Goal: Check status: Check status

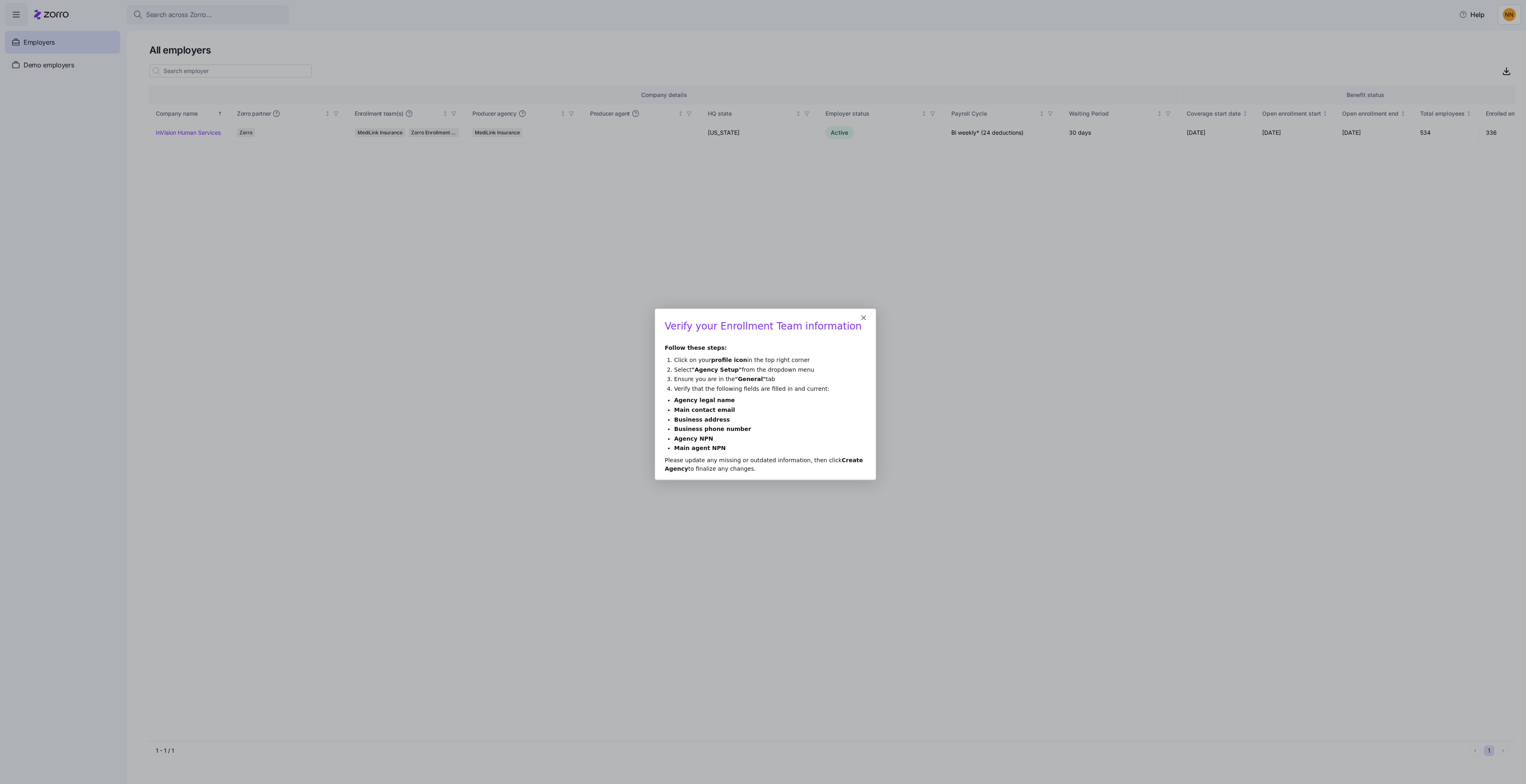
click at [870, 316] on div "Intercom messenger" at bounding box center [764, 314] width 221 height 11
click at [867, 317] on div "Intercom messenger" at bounding box center [764, 314] width 221 height 11
click at [866, 317] on div "Intercom messenger" at bounding box center [764, 314] width 221 height 11
click at [862, 317] on icon "Close" at bounding box center [863, 317] width 5 height 5
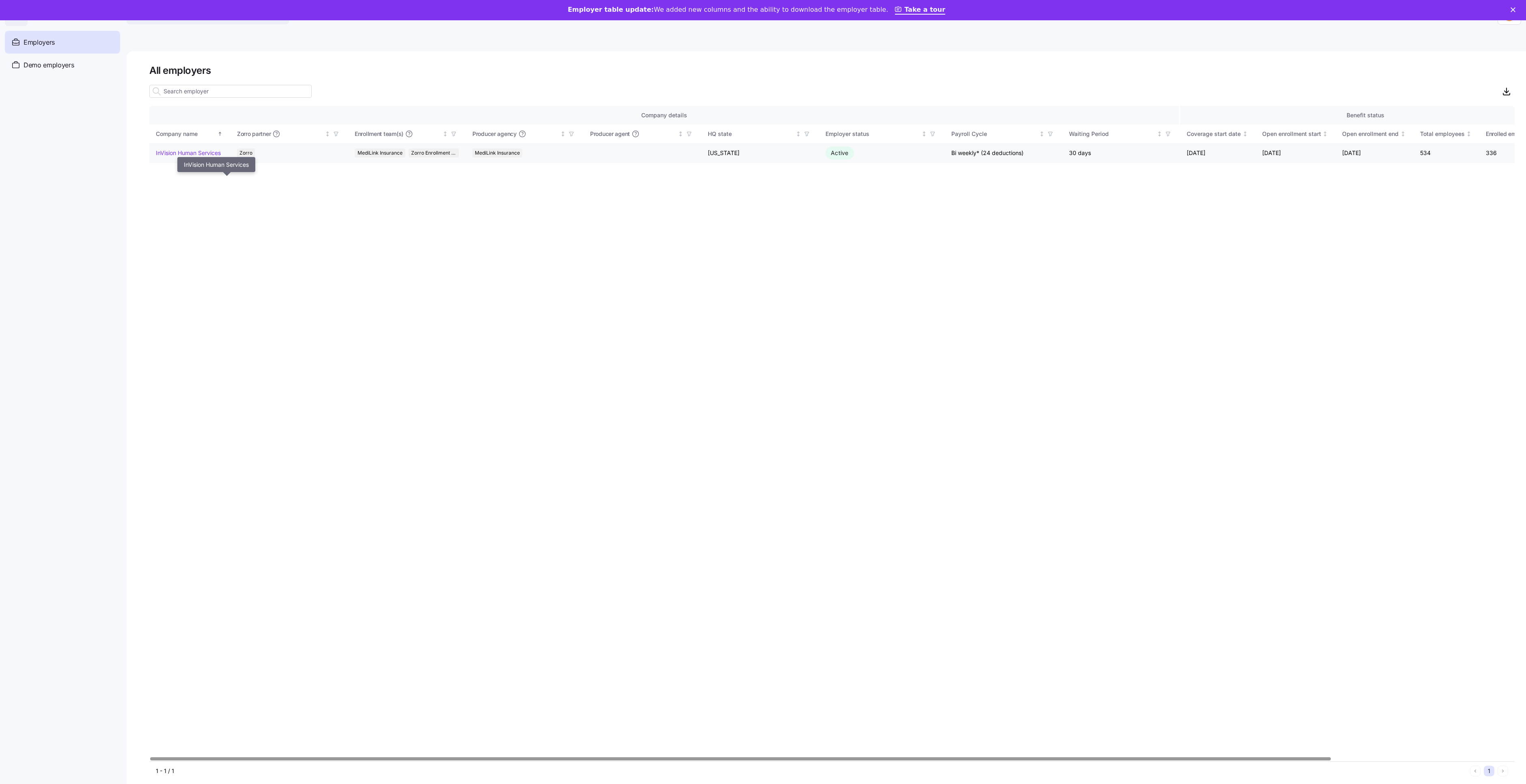
click at [221, 157] on link "InVision Human Services" at bounding box center [188, 153] width 65 height 8
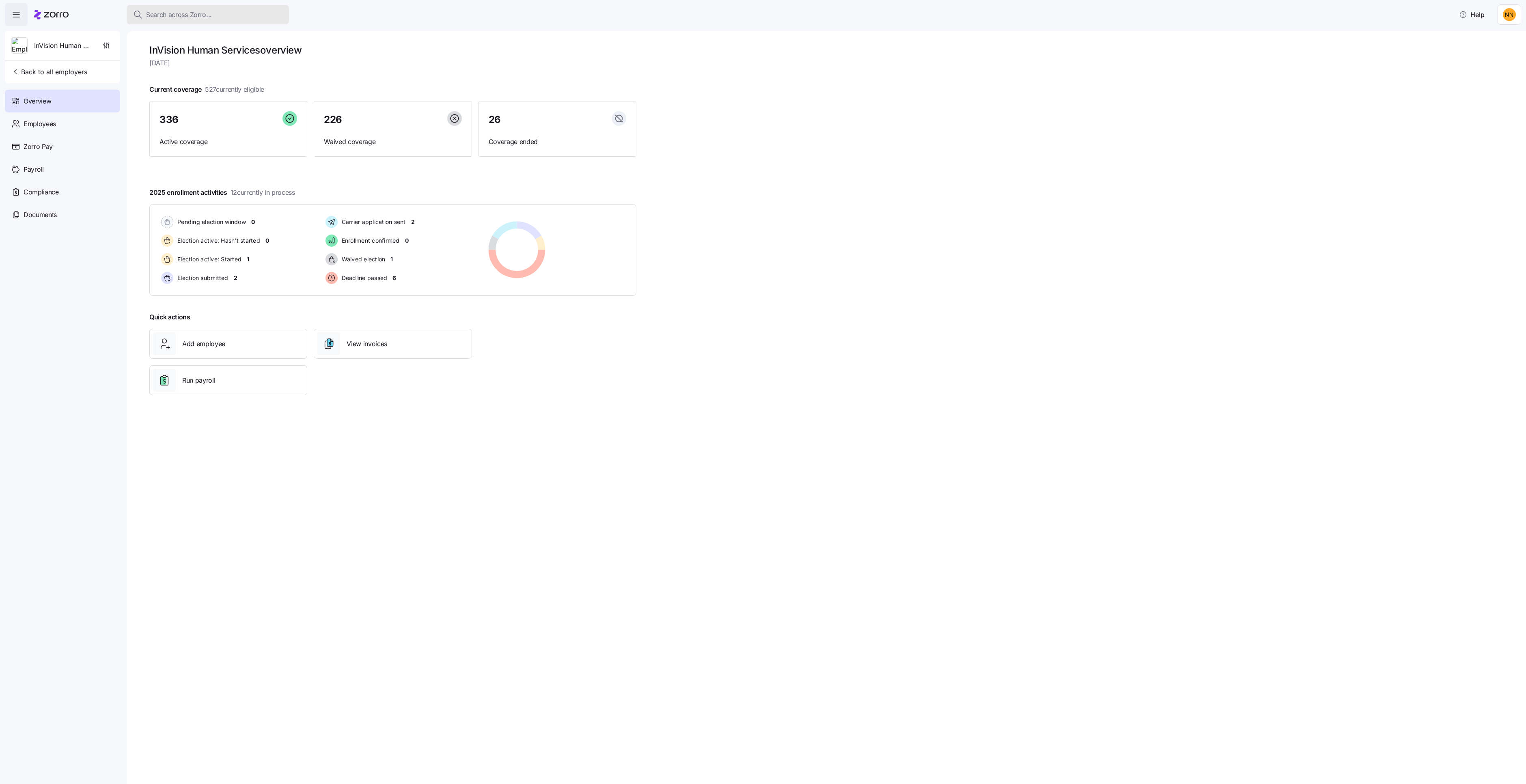
click at [264, 17] on div "Search across Zorro..." at bounding box center [207, 14] width 149 height 10
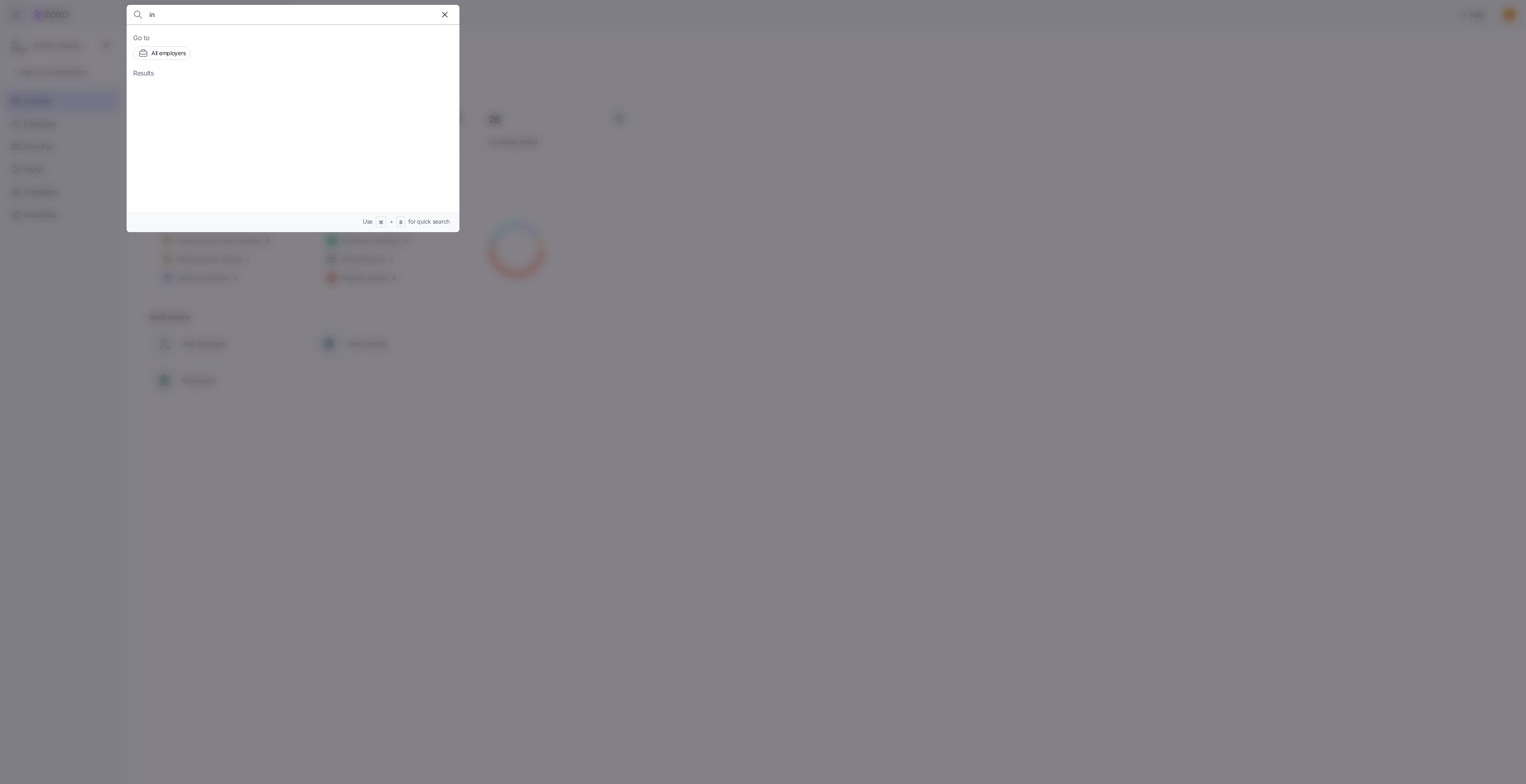
type input "i"
type input "indiya"
click at [183, 58] on div "All employers" at bounding box center [162, 53] width 47 height 10
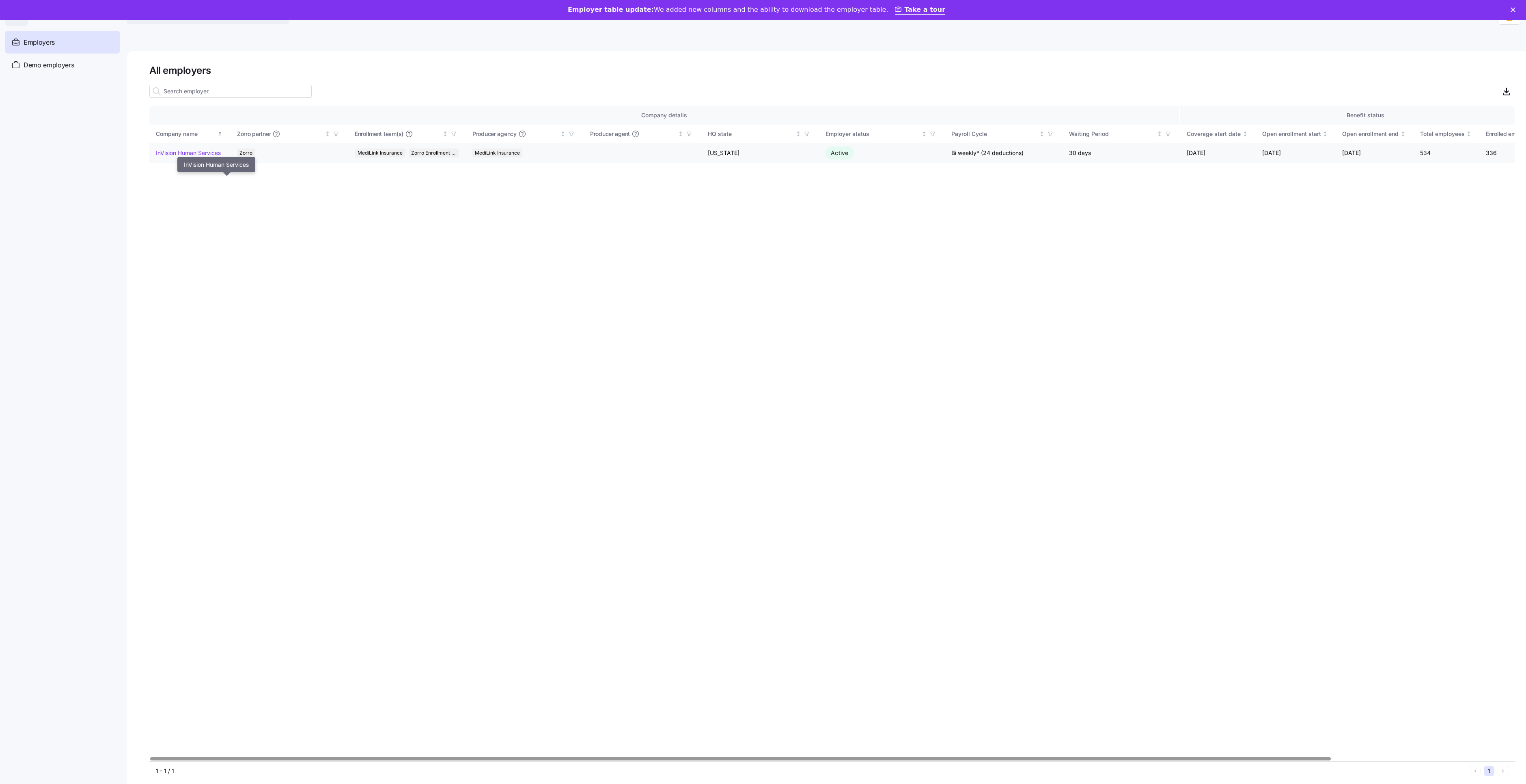
click at [221, 157] on link "InVision Human Services" at bounding box center [188, 153] width 65 height 8
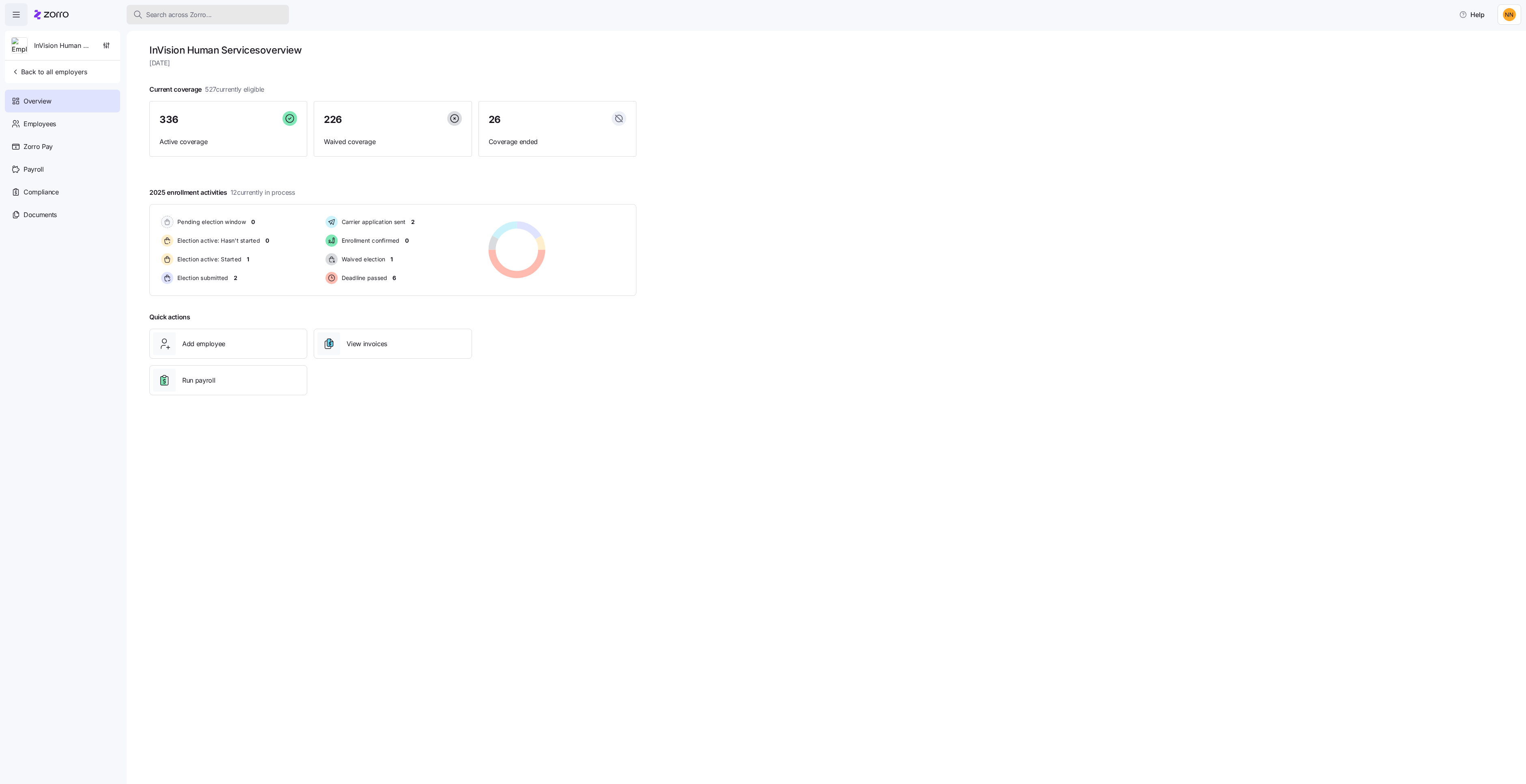
click at [197, 18] on span "Search across Zorro..." at bounding box center [179, 14] width 66 height 10
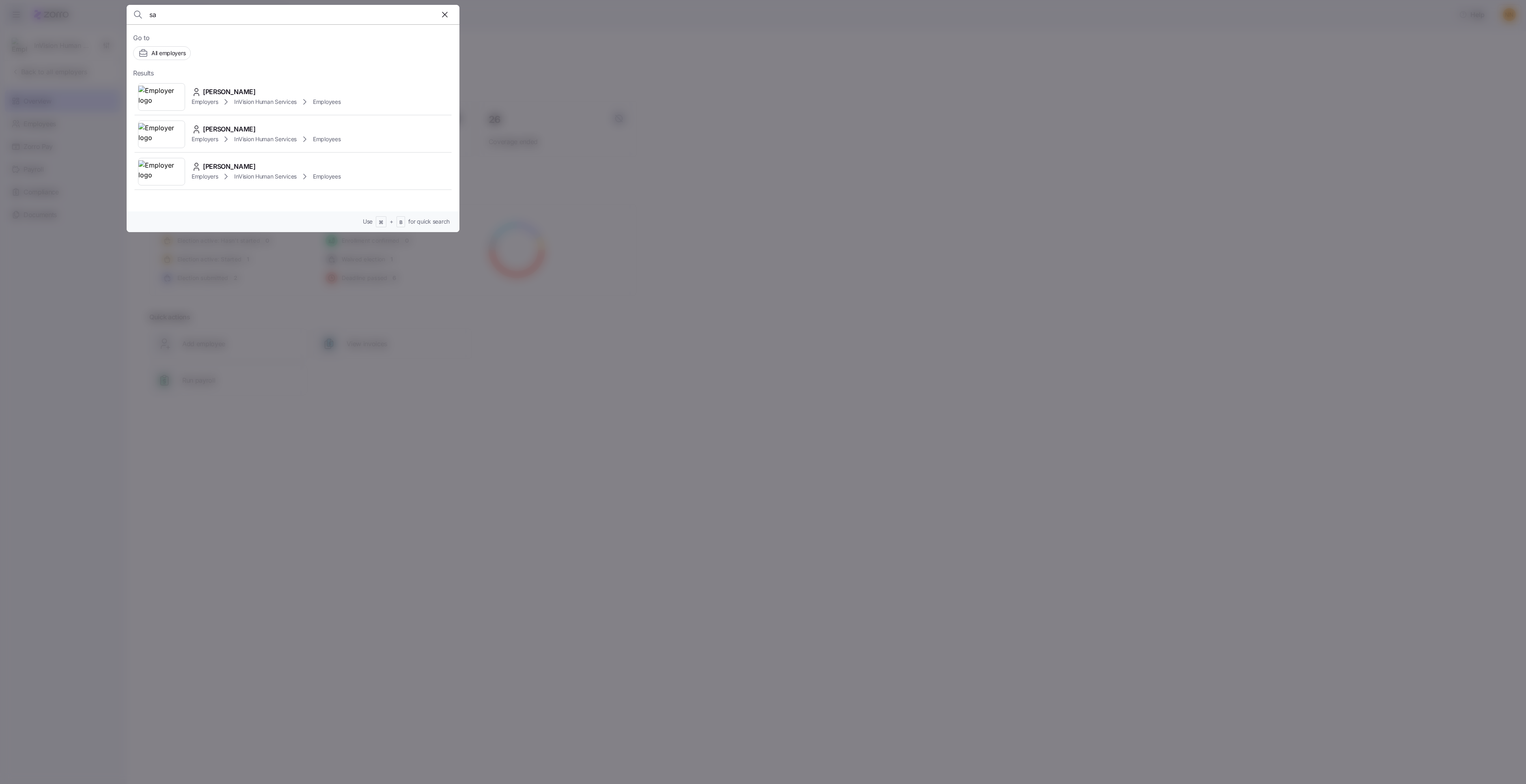
type input "s"
type input "indiya"
click at [452, 15] on span "button" at bounding box center [445, 15] width 15 height 15
drag, startPoint x: 212, startPoint y: 355, endPoint x: 186, endPoint y: 333, distance: 34.1
click at [211, 355] on div at bounding box center [763, 392] width 1526 height 784
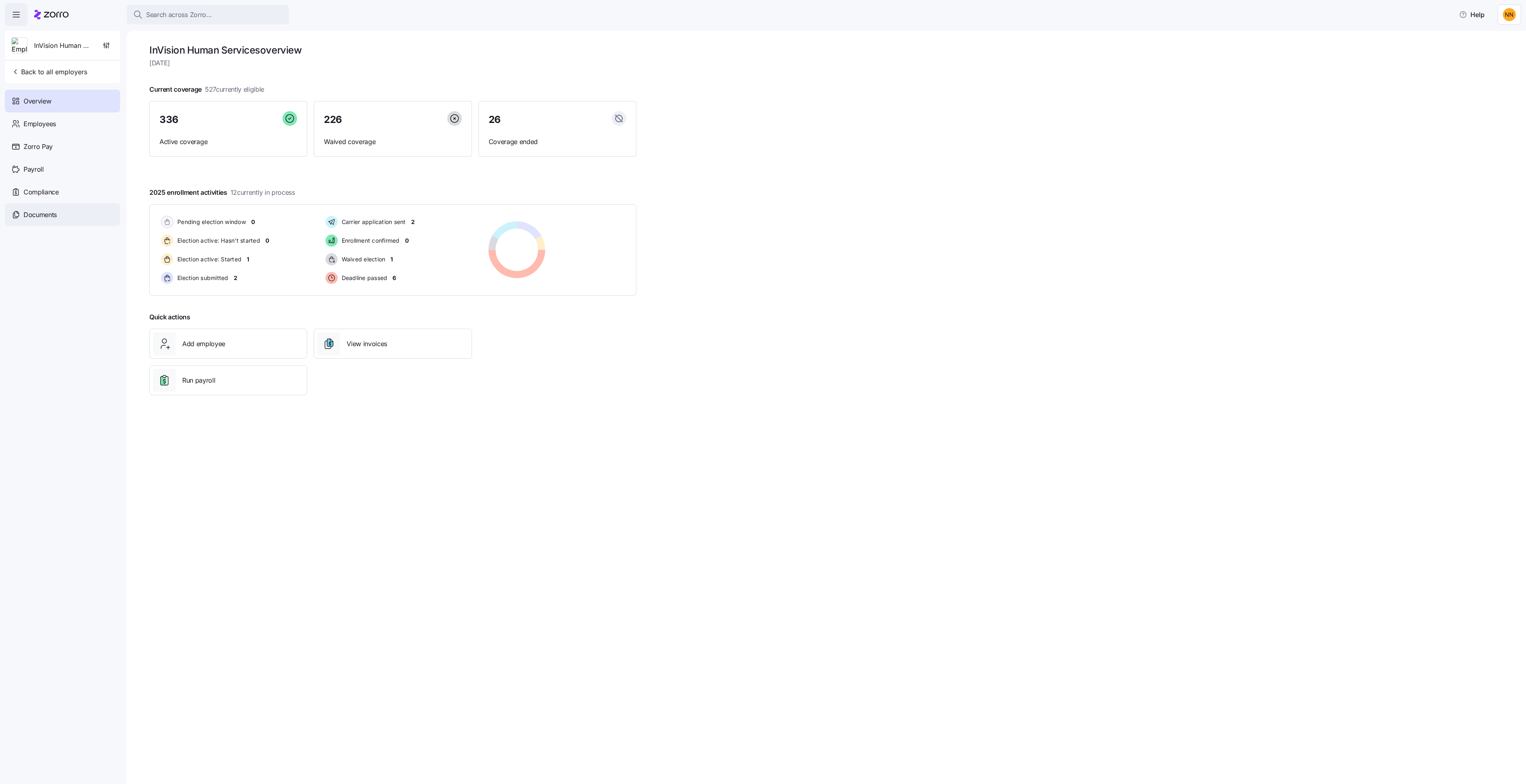
click at [52, 220] on span "Documents" at bounding box center [40, 215] width 33 height 10
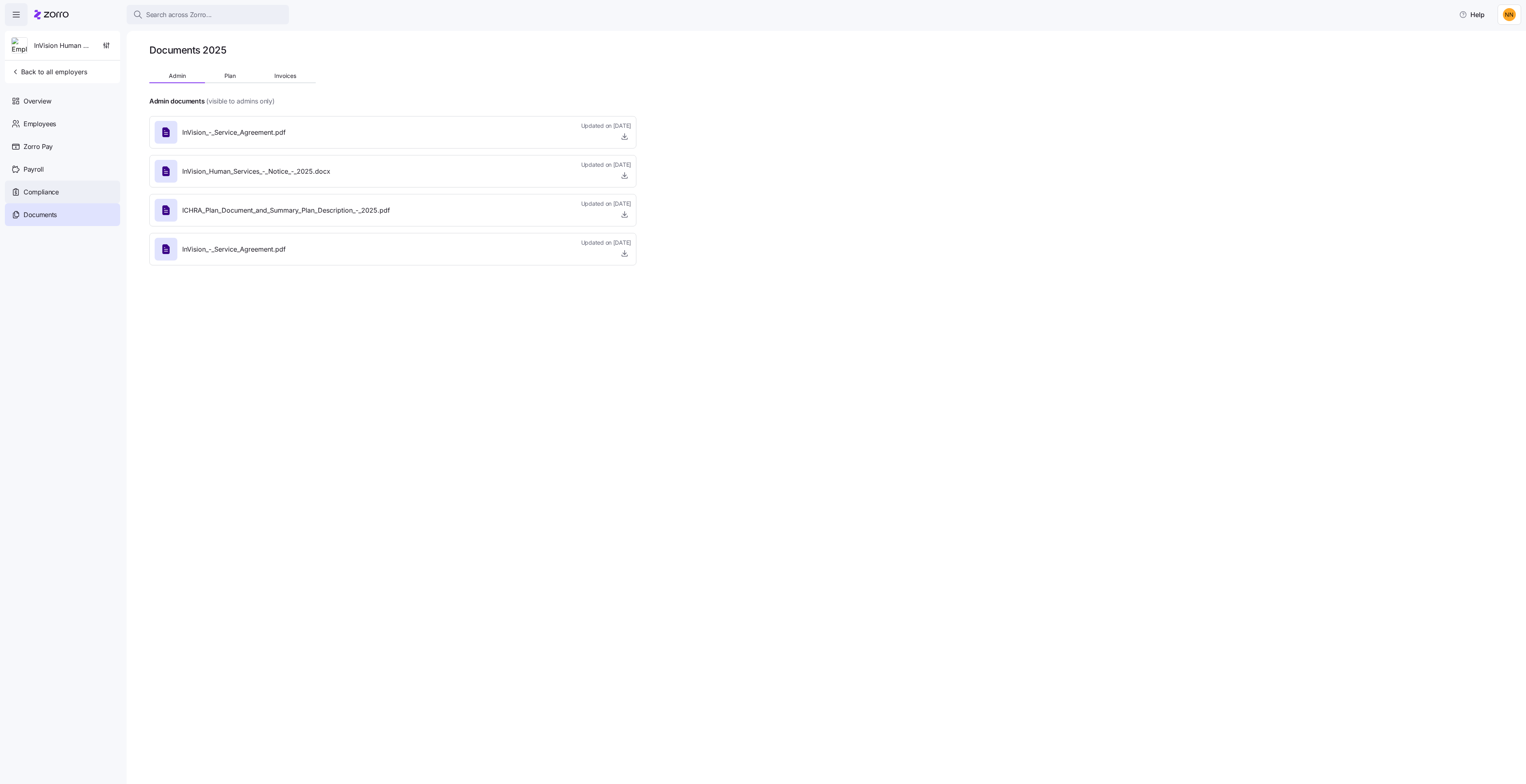
click at [59, 197] on span "Compliance" at bounding box center [41, 192] width 35 height 10
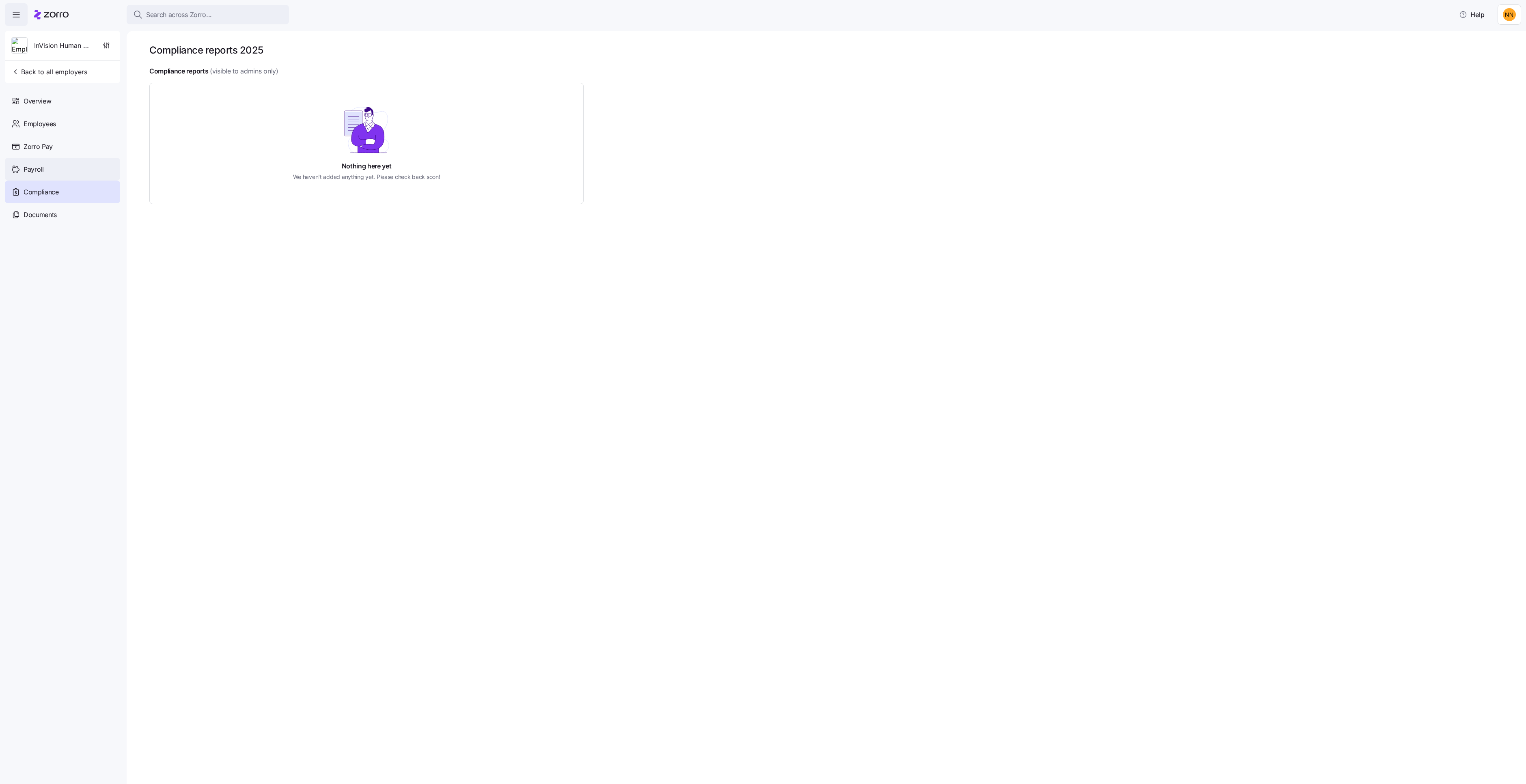
click at [64, 181] on div "Payroll" at bounding box center [62, 169] width 115 height 23
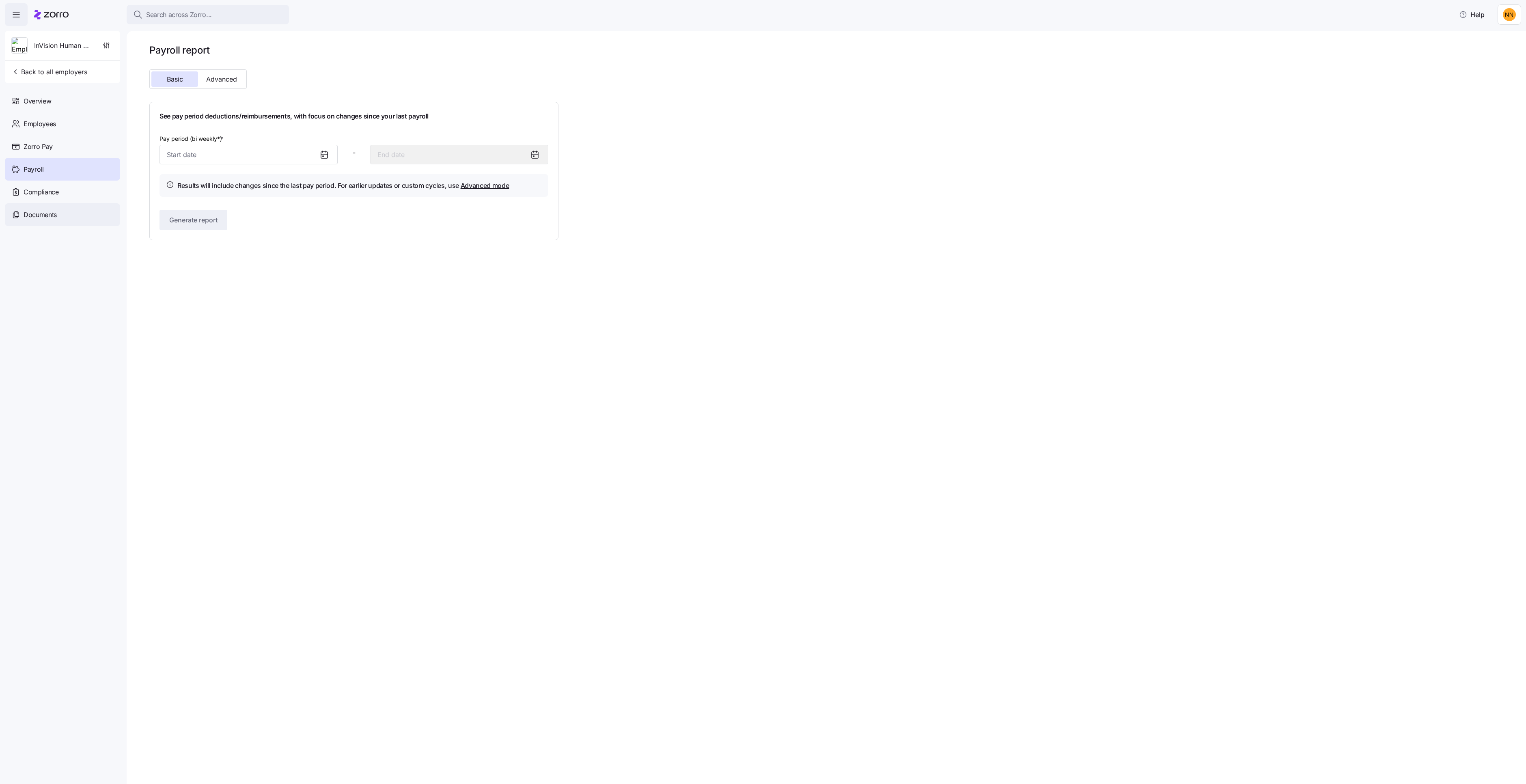
click at [75, 226] on div "Documents" at bounding box center [62, 215] width 115 height 23
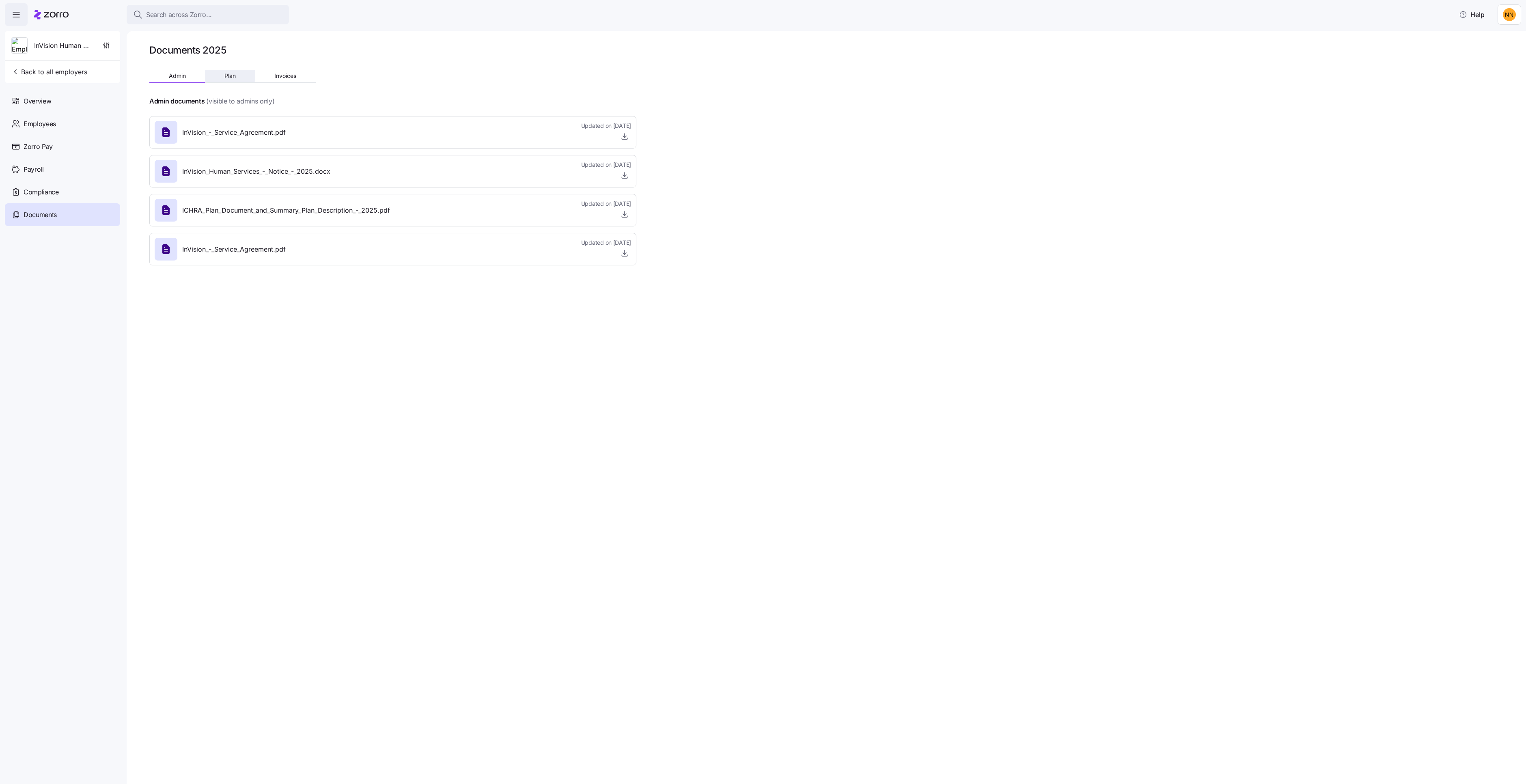
click at [255, 82] on button "Plan" at bounding box center [230, 75] width 50 height 12
click at [316, 82] on button "Invoices" at bounding box center [285, 75] width 61 height 12
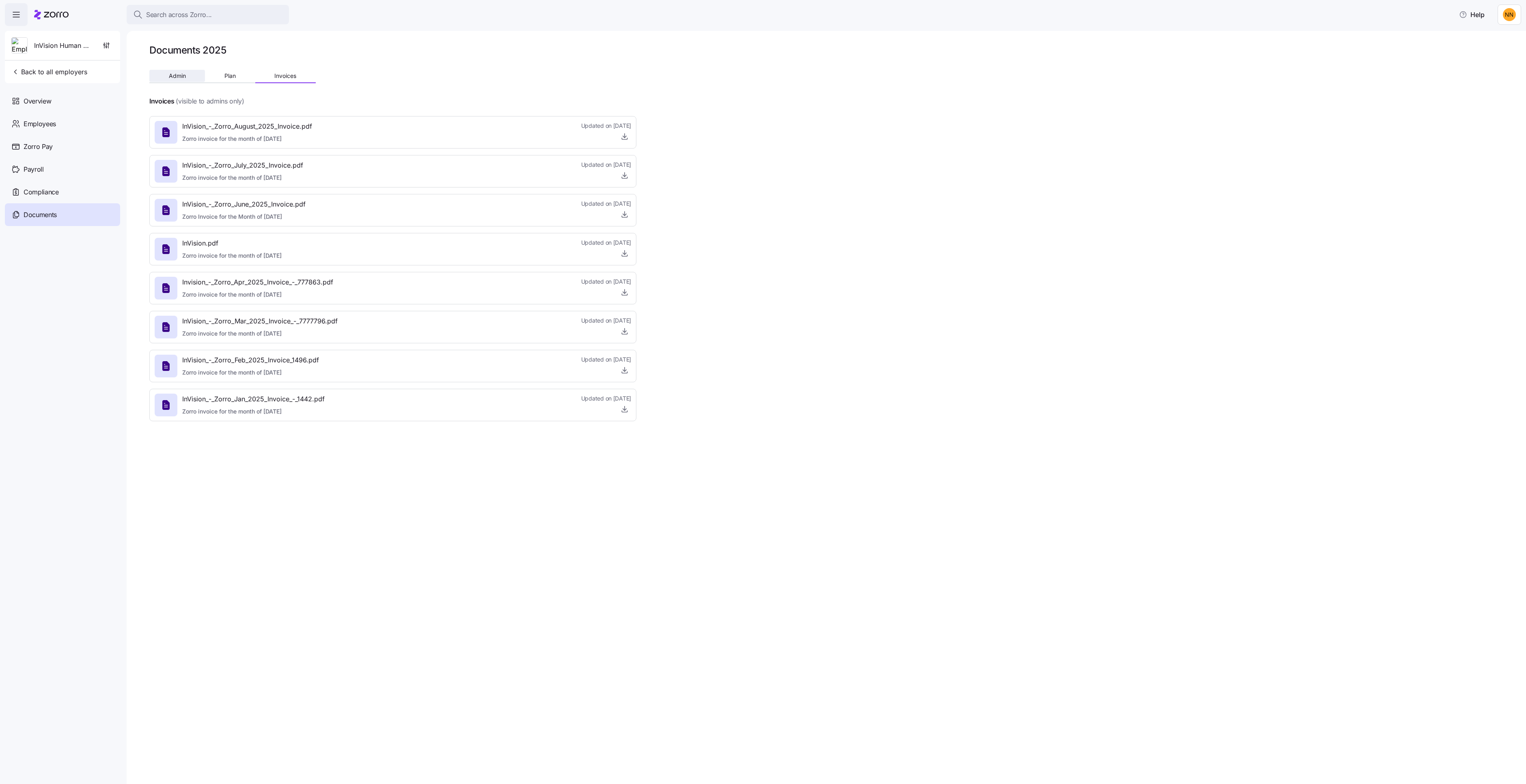
click at [186, 78] on span "Admin" at bounding box center [177, 76] width 17 height 6
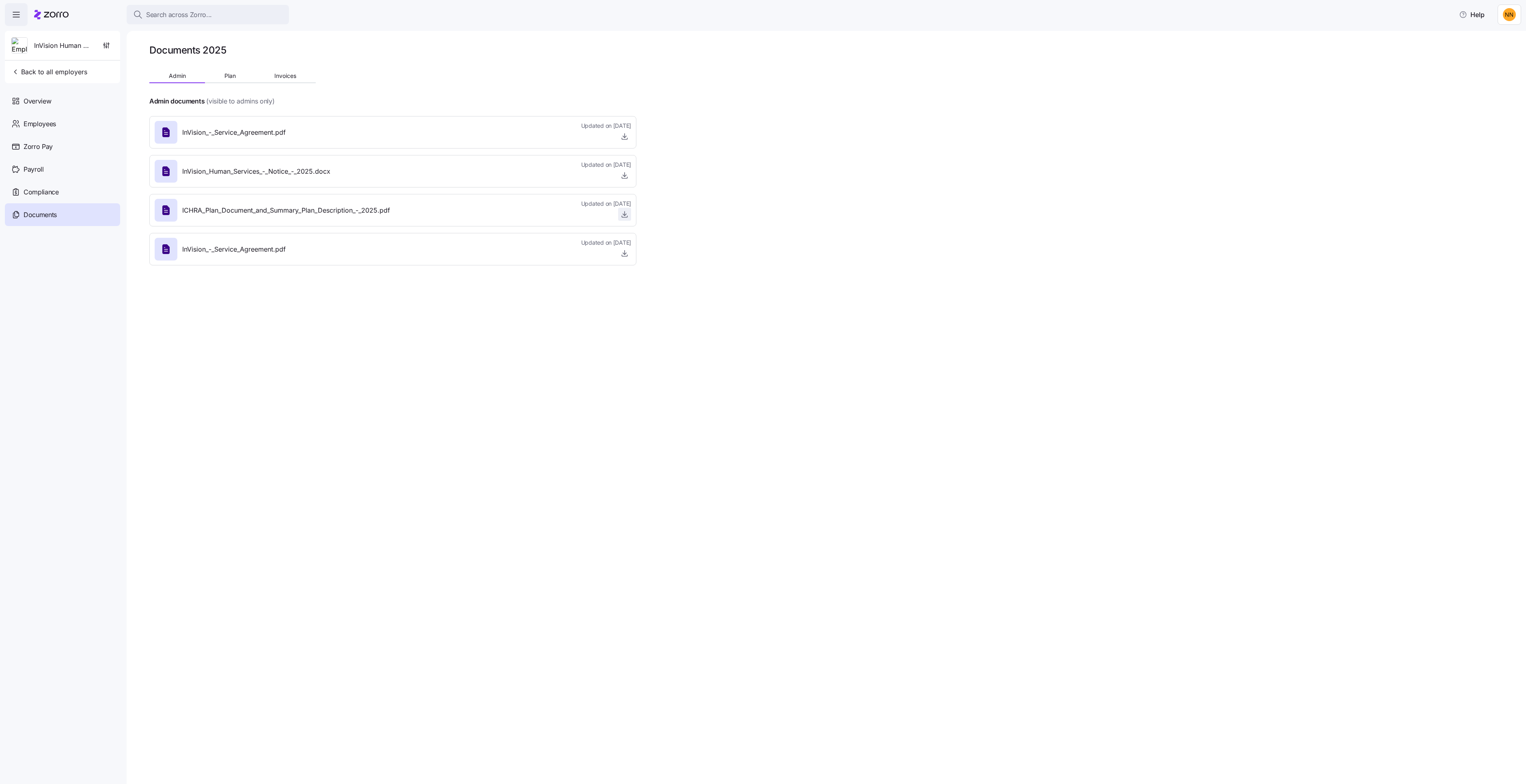
click at [629, 218] on icon "button" at bounding box center [625, 215] width 8 height 8
click at [80, 135] on div "Employees" at bounding box center [62, 124] width 115 height 23
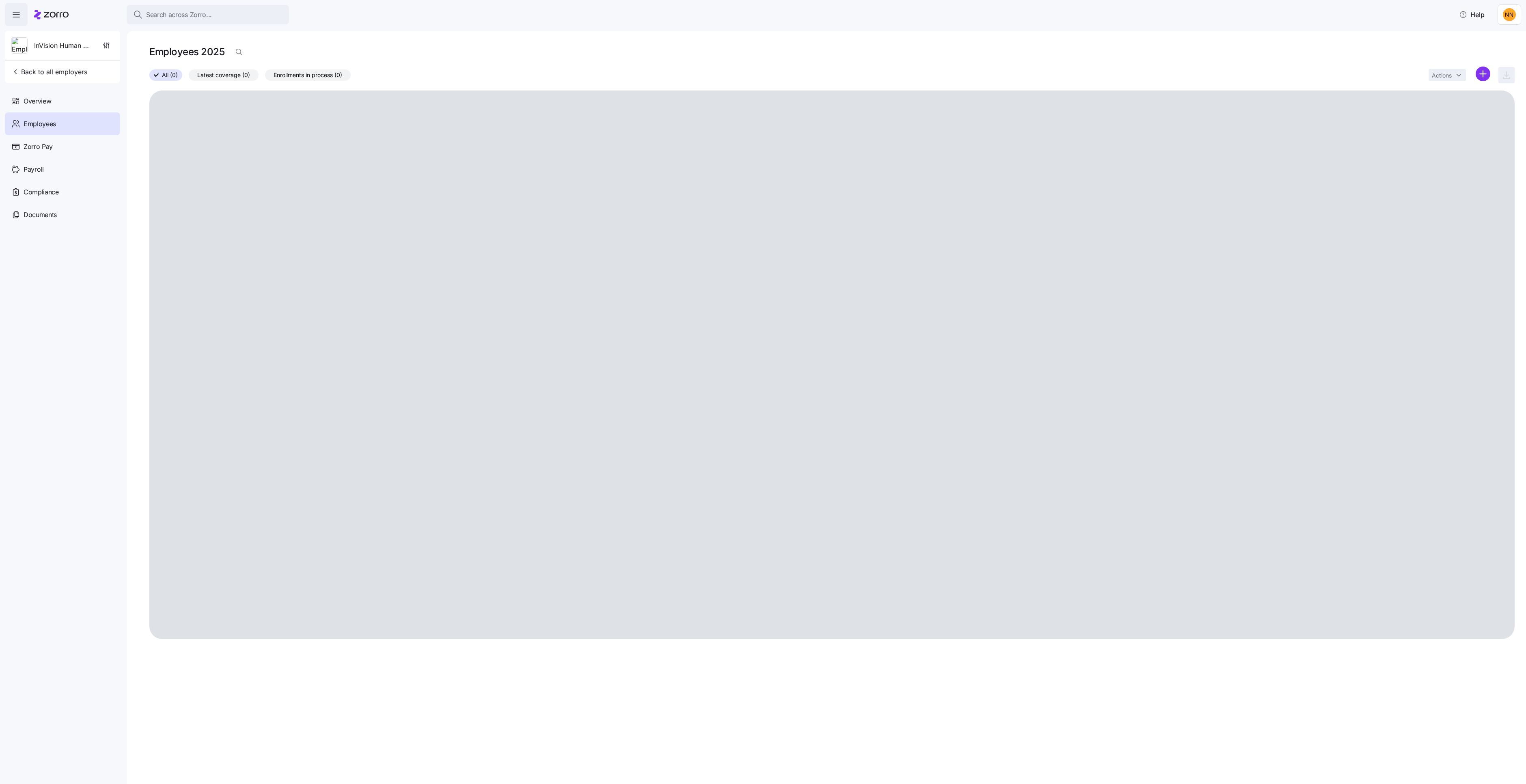
click at [76, 135] on div "Employees" at bounding box center [62, 124] width 115 height 23
click at [71, 112] on div "Overview" at bounding box center [62, 101] width 115 height 23
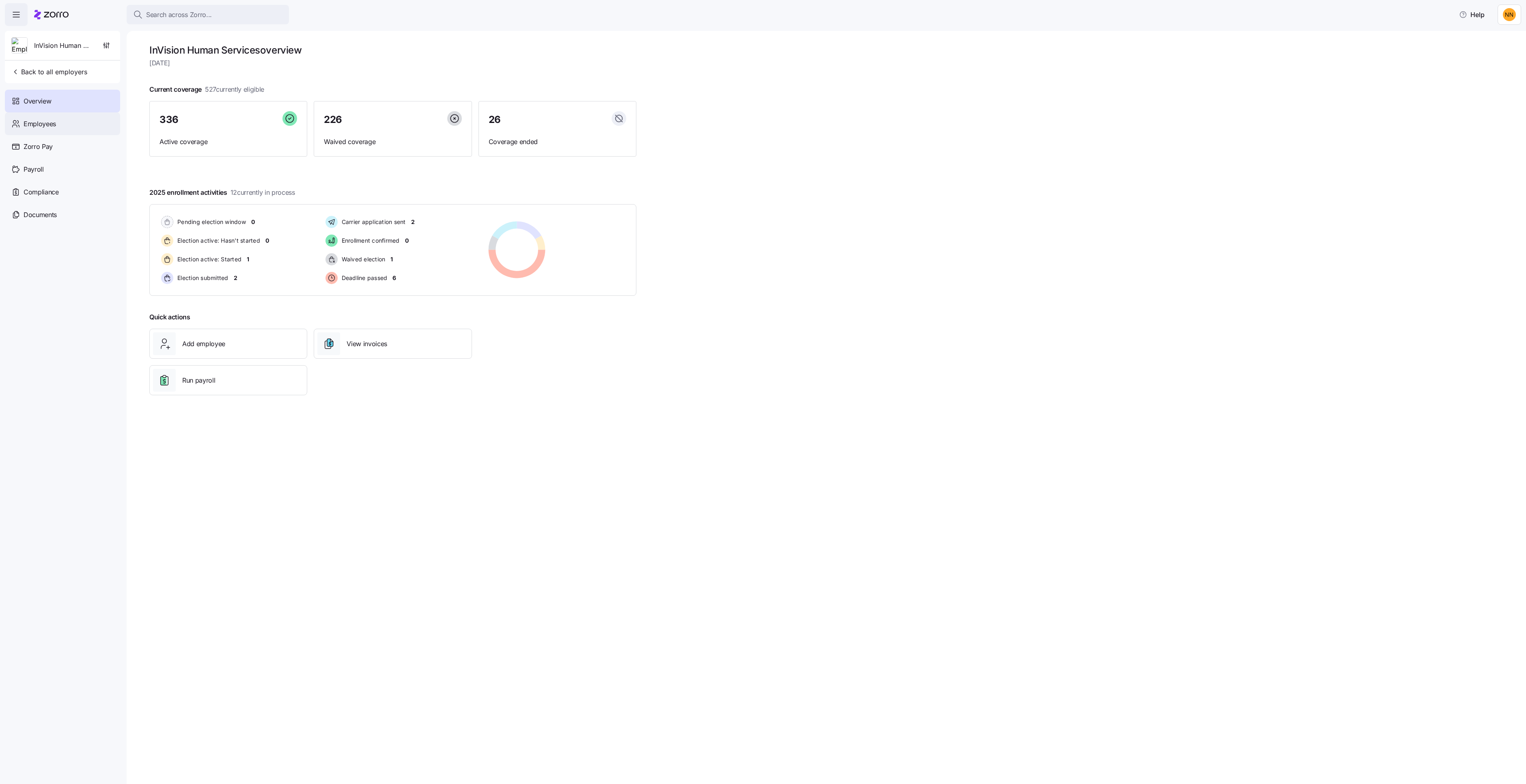
click at [56, 129] on span "Employees" at bounding box center [40, 124] width 33 height 10
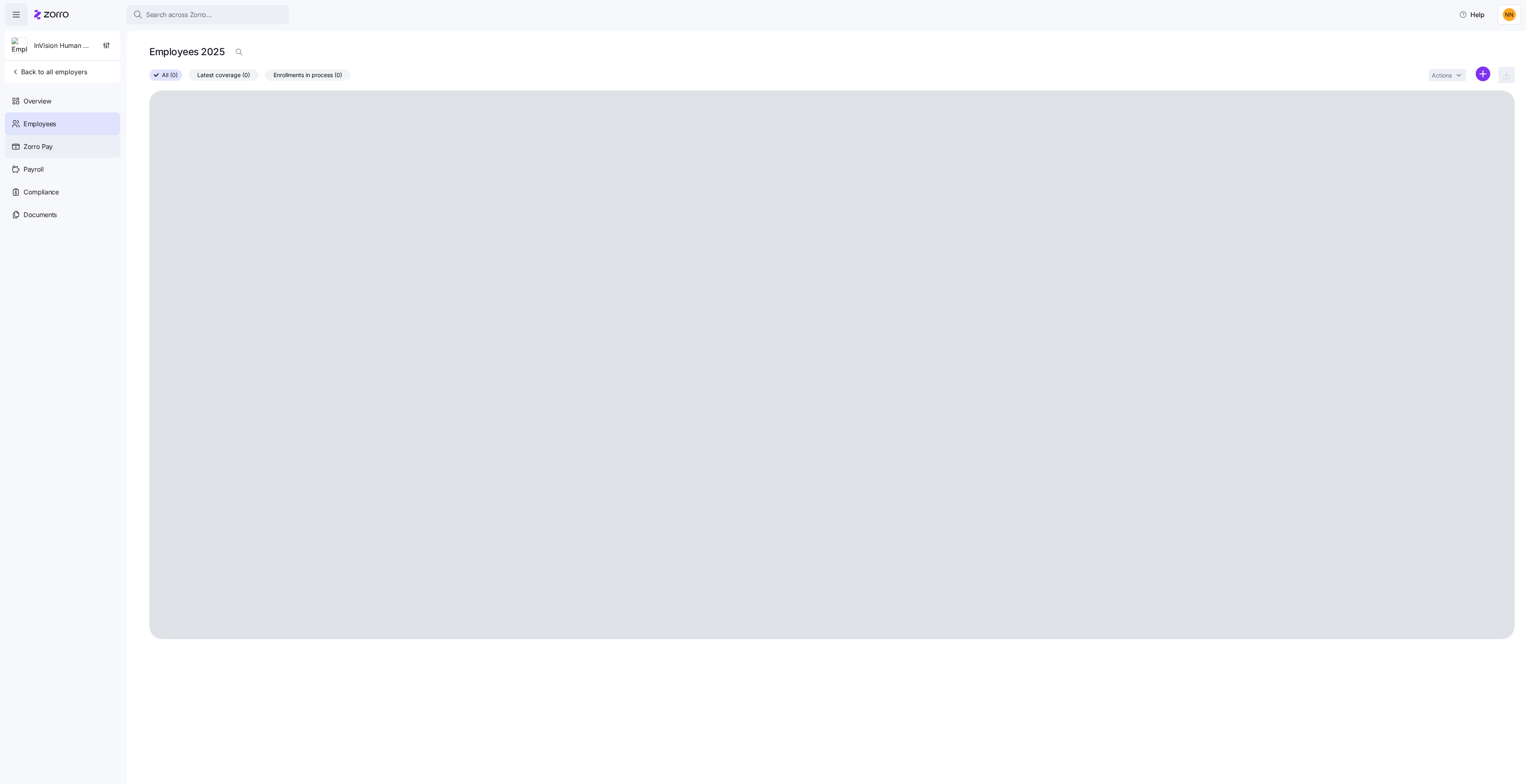
click at [53, 152] on span "Zorro Pay" at bounding box center [38, 146] width 29 height 10
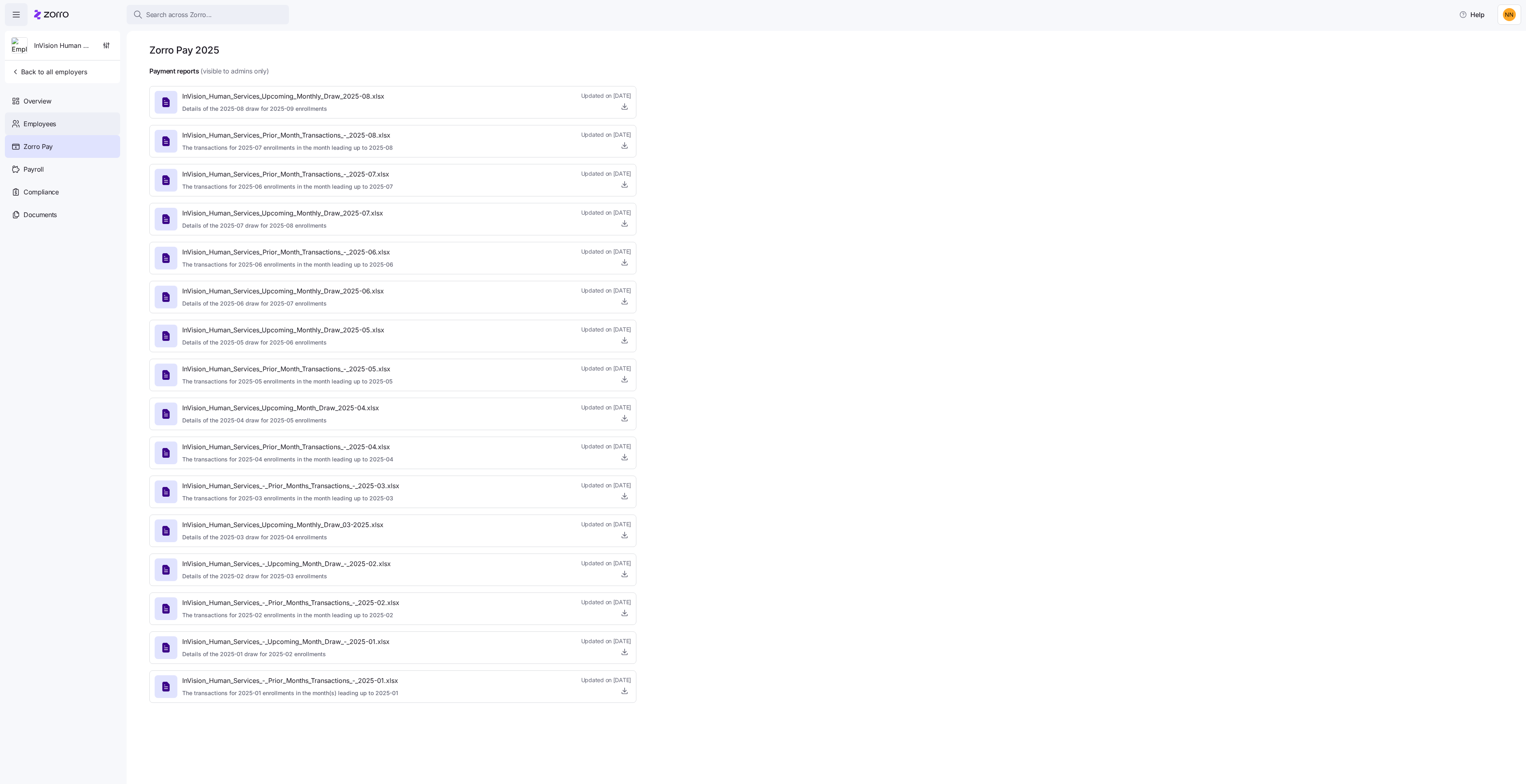
click at [56, 129] on span "Employees" at bounding box center [40, 124] width 33 height 10
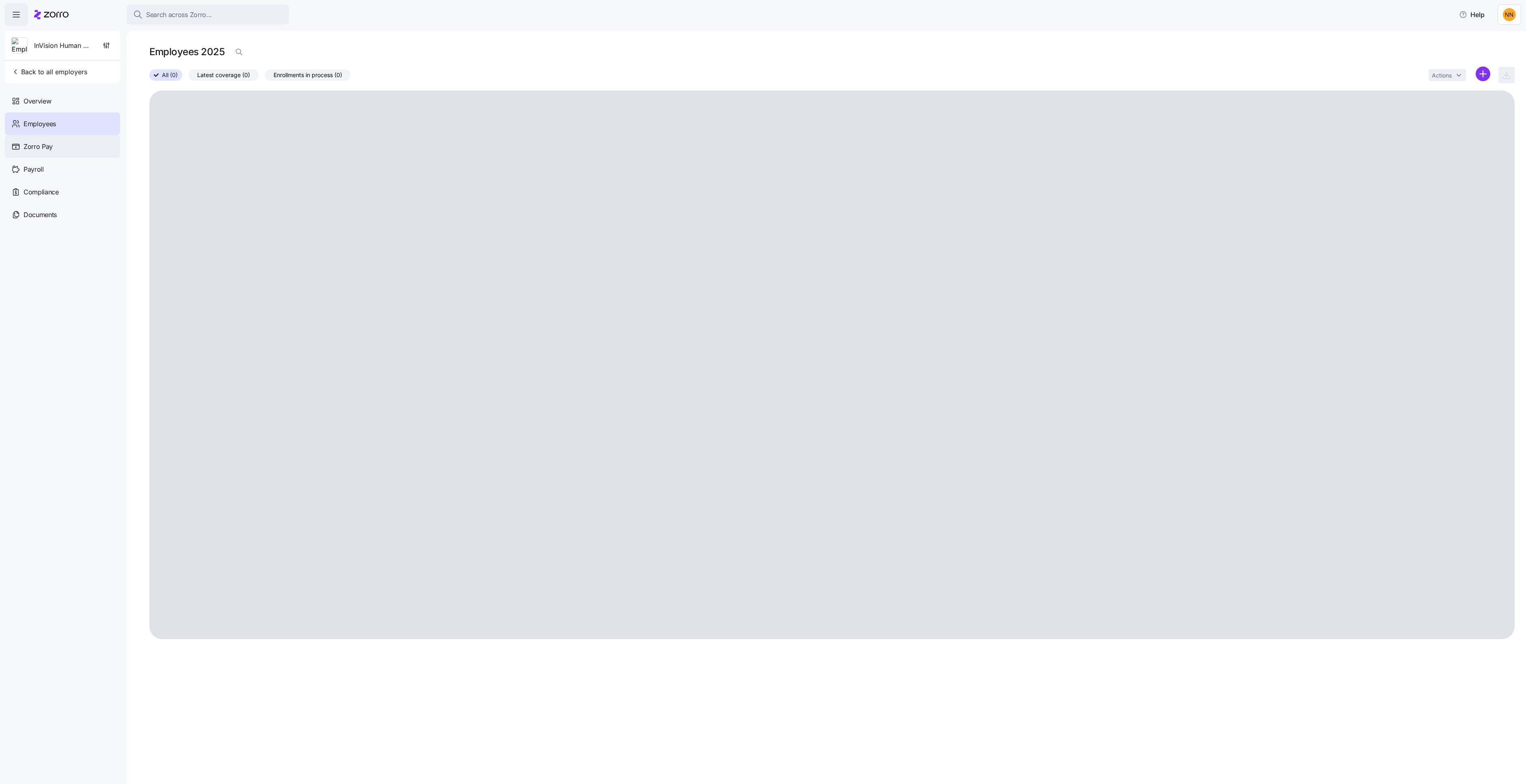
click at [53, 158] on div "Zorro Pay" at bounding box center [62, 146] width 115 height 23
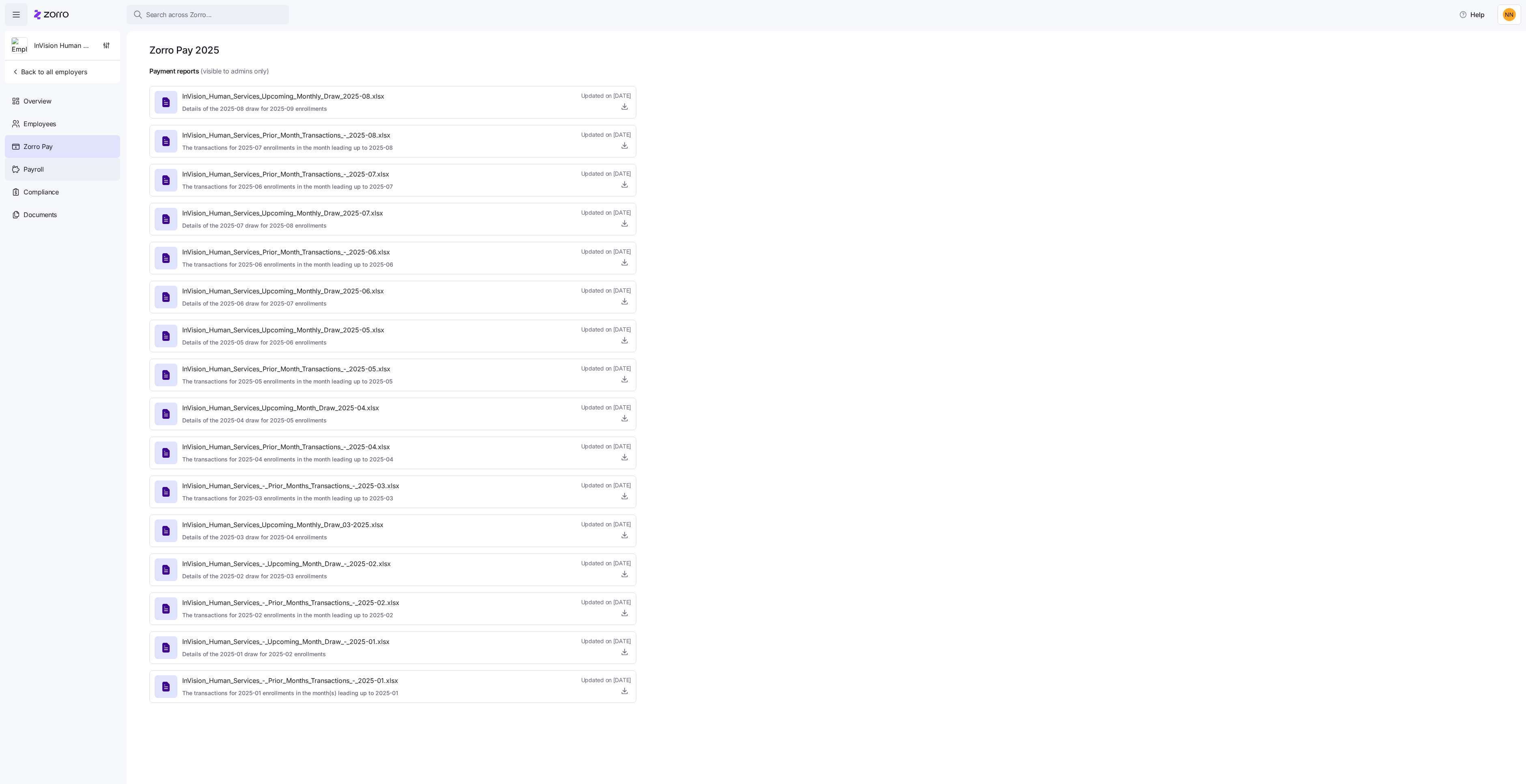
click at [44, 181] on div "Payroll" at bounding box center [62, 169] width 115 height 23
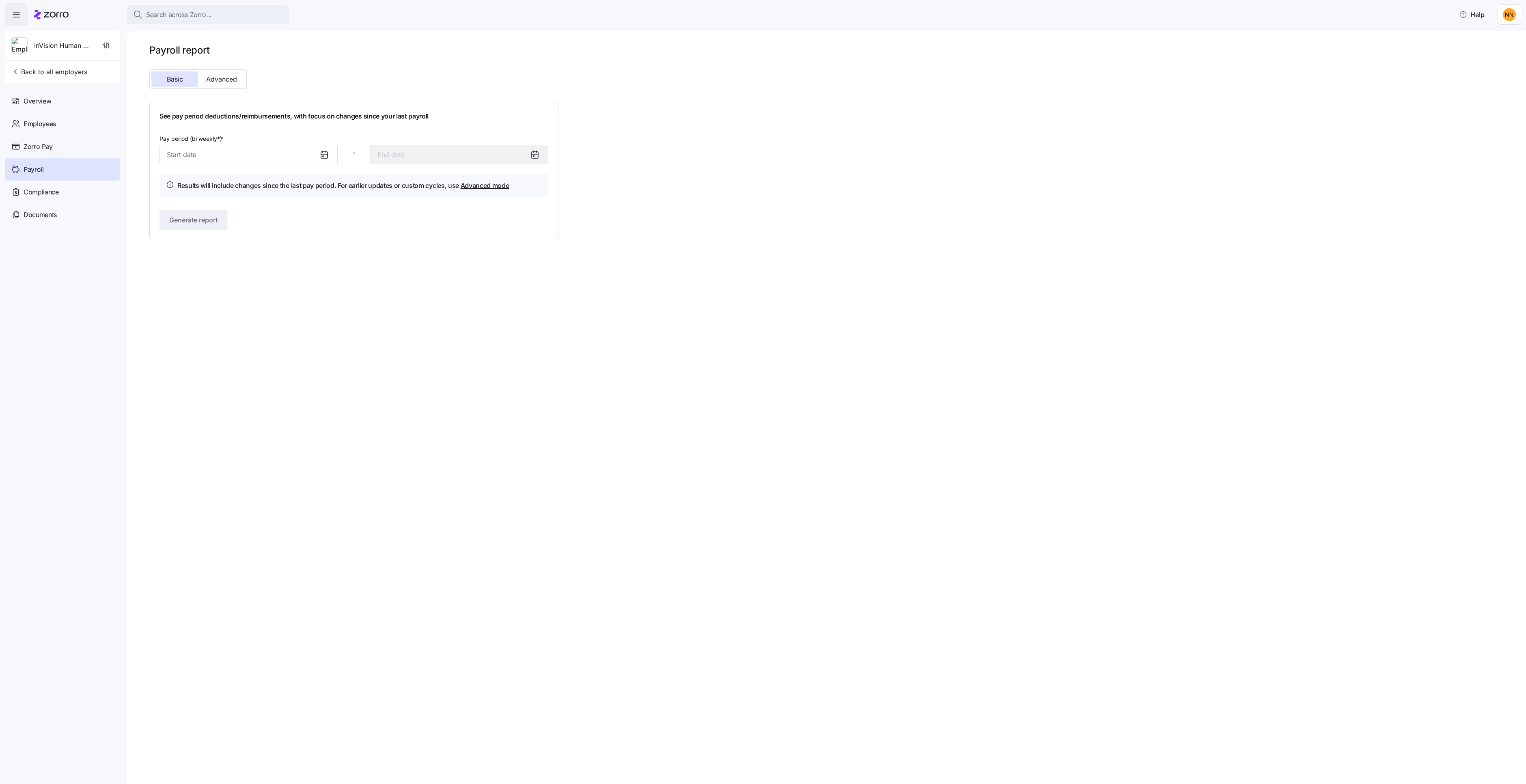
click at [53, 181] on div "Payroll" at bounding box center [62, 169] width 115 height 23
click at [53, 152] on span "Zorro Pay" at bounding box center [38, 146] width 29 height 10
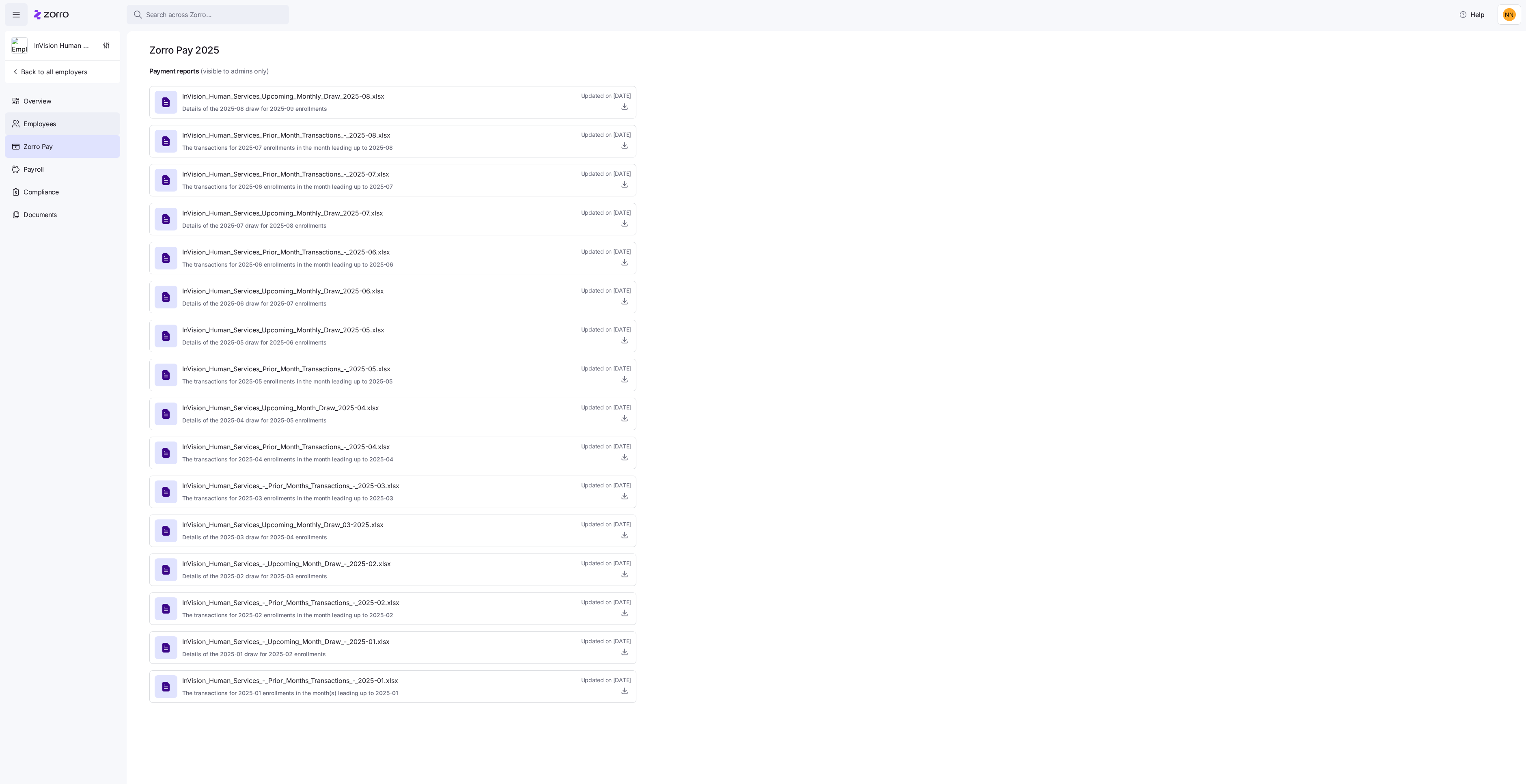
click at [90, 135] on div "Employees" at bounding box center [62, 124] width 115 height 23
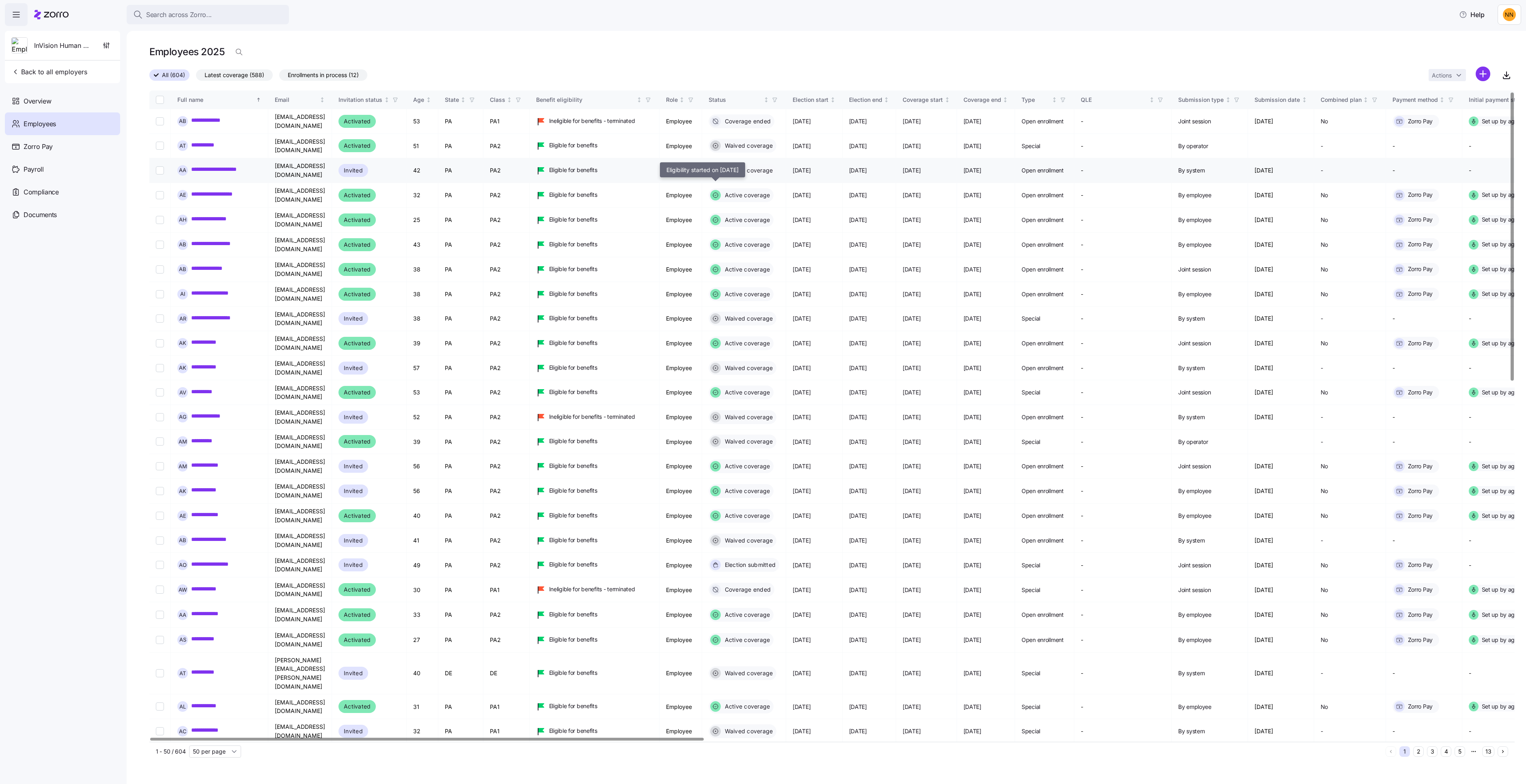
scroll to position [21, 0]
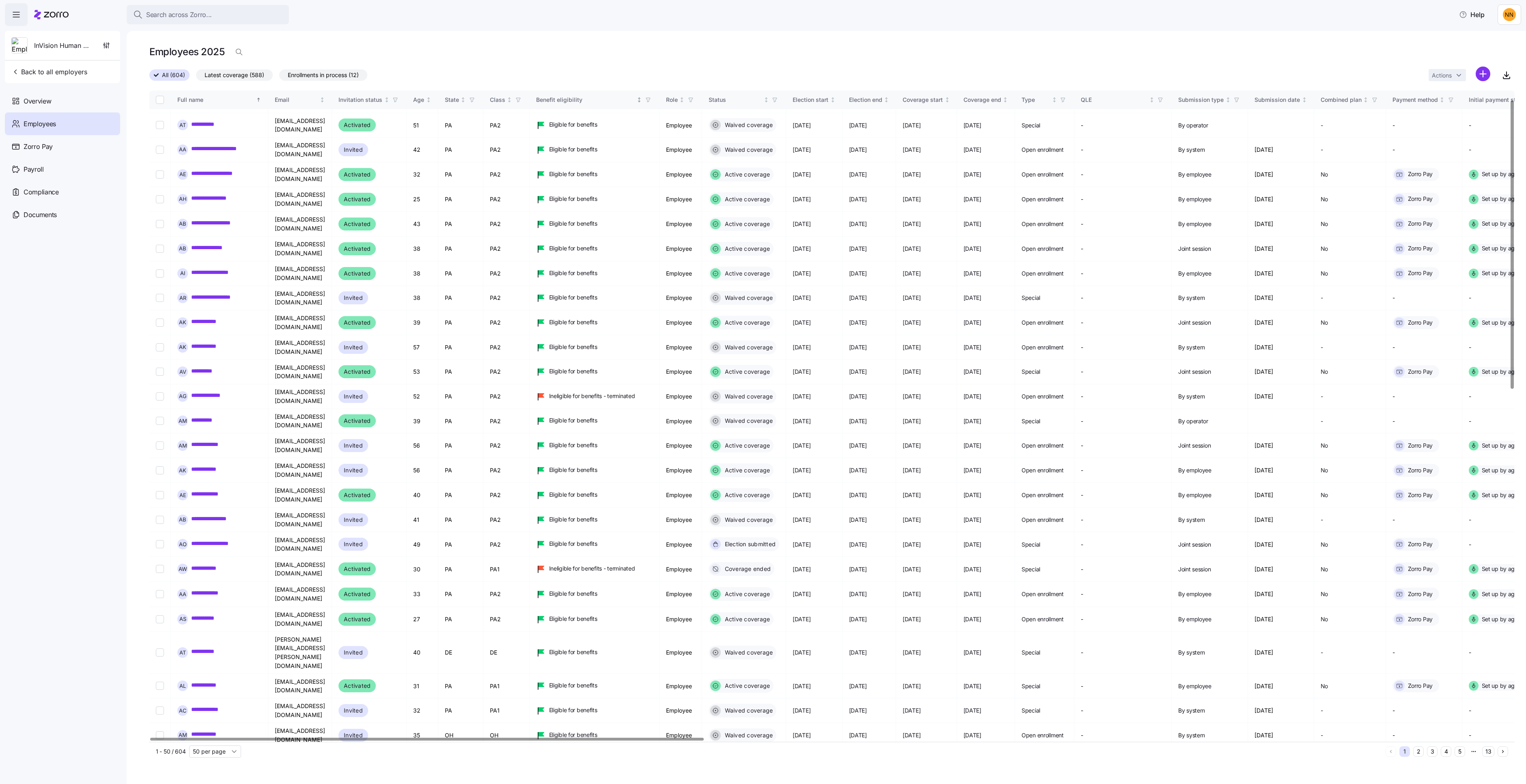
drag, startPoint x: 722, startPoint y: 122, endPoint x: 727, endPoint y: 124, distance: 5.4
click at [635, 104] on div "Benefit eligibility" at bounding box center [586, 99] width 99 height 9
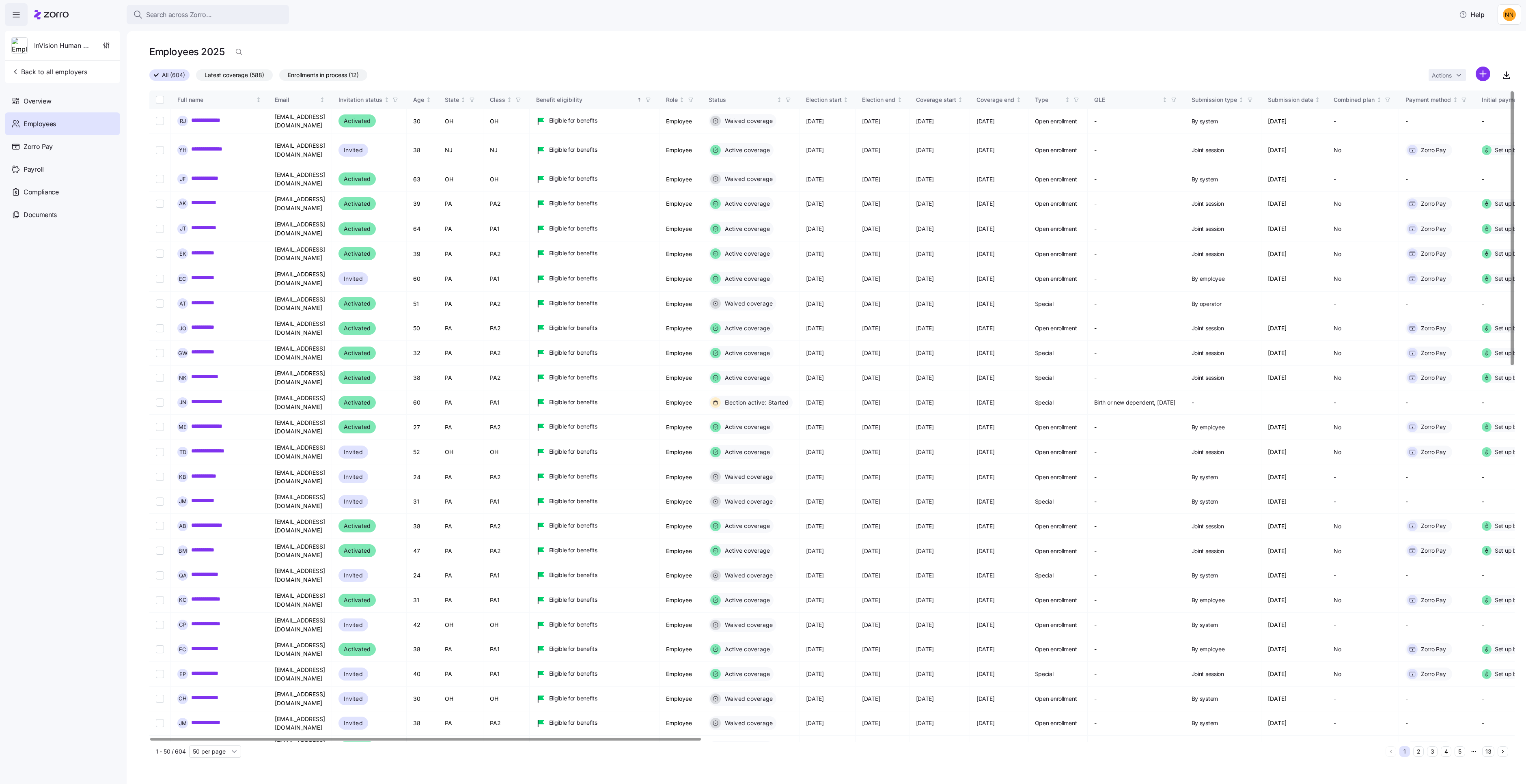
click at [651, 103] on icon "button" at bounding box center [648, 100] width 6 height 6
click at [754, 243] on div "Waiting for benefit eligibility" at bounding box center [811, 237] width 166 height 10
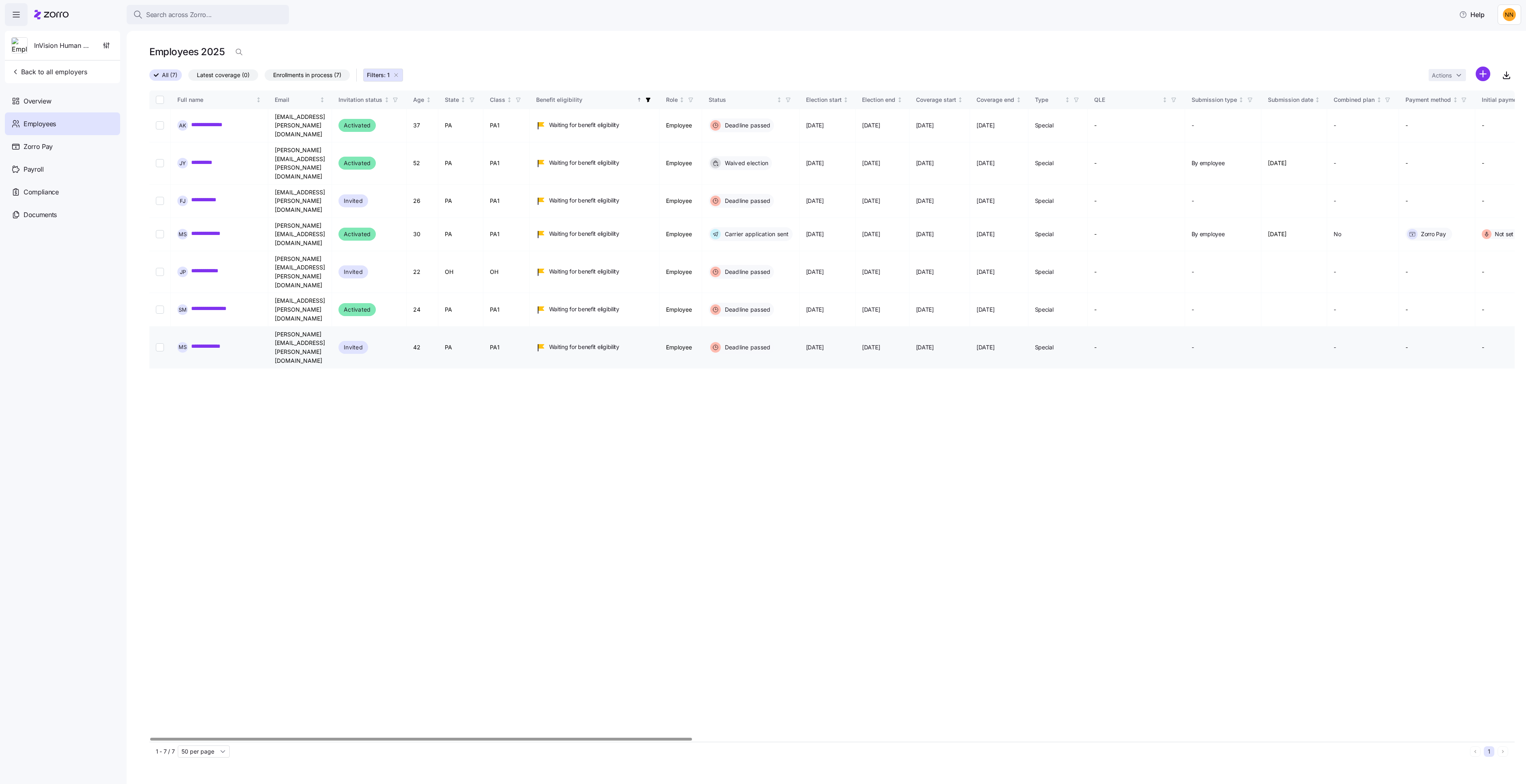
click at [243, 342] on link "**********" at bounding box center [217, 347] width 52 height 10
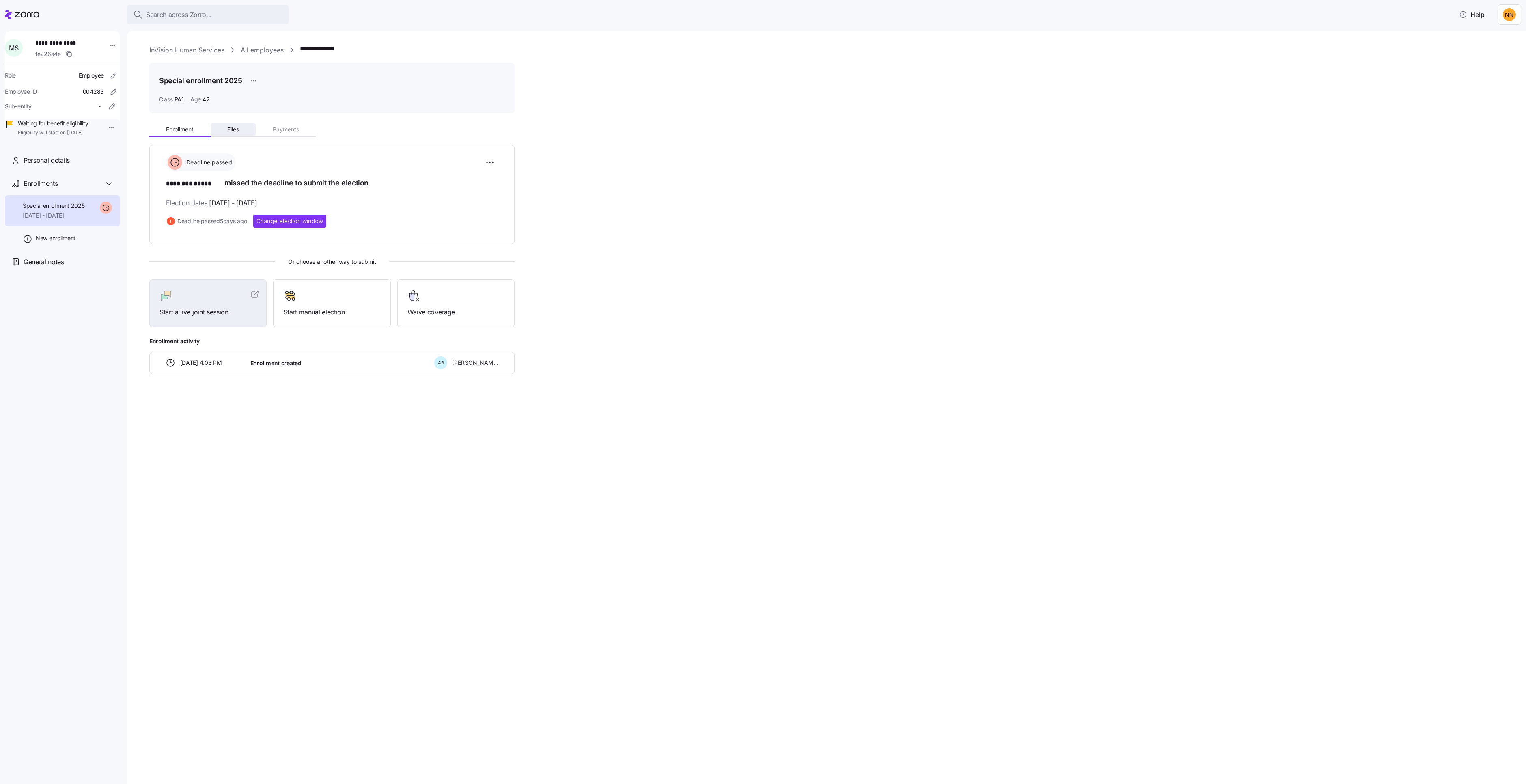
click at [239, 133] on span "Files" at bounding box center [233, 130] width 12 height 6
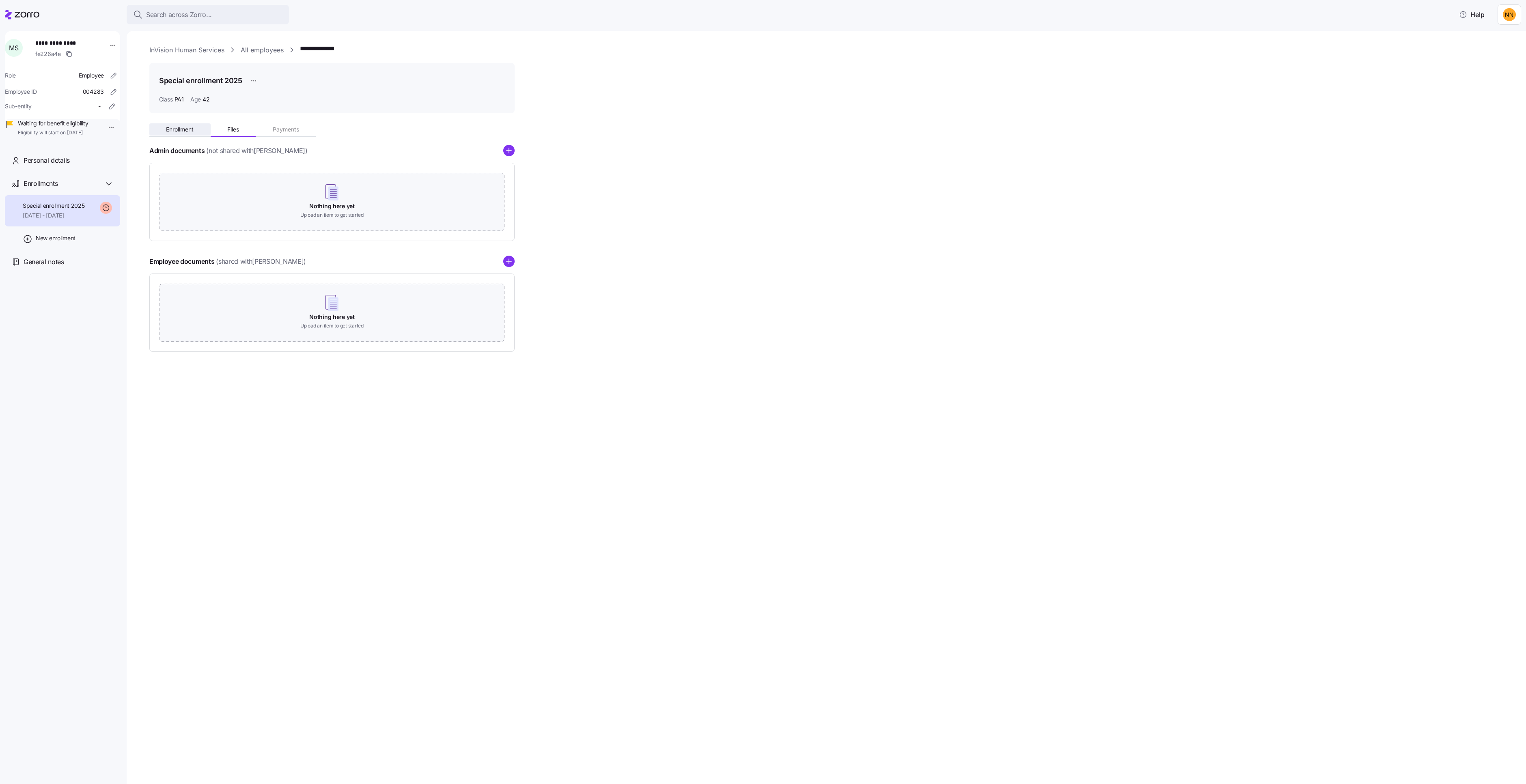
click at [194, 133] on span "Enrollment" at bounding box center [180, 130] width 27 height 6
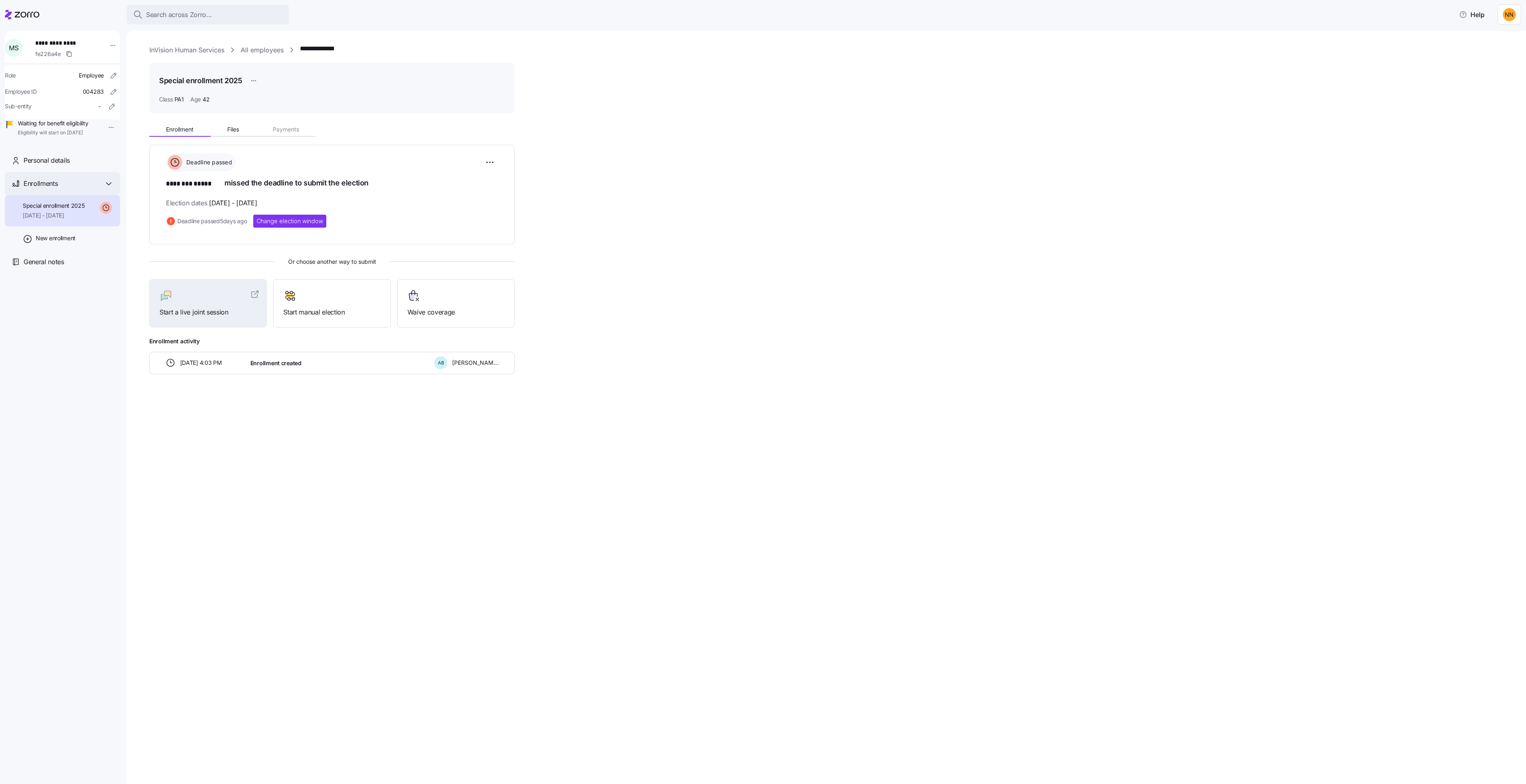
click at [120, 195] on div "Enrollments" at bounding box center [62, 183] width 115 height 23
click at [114, 166] on div "Personal details" at bounding box center [69, 160] width 90 height 10
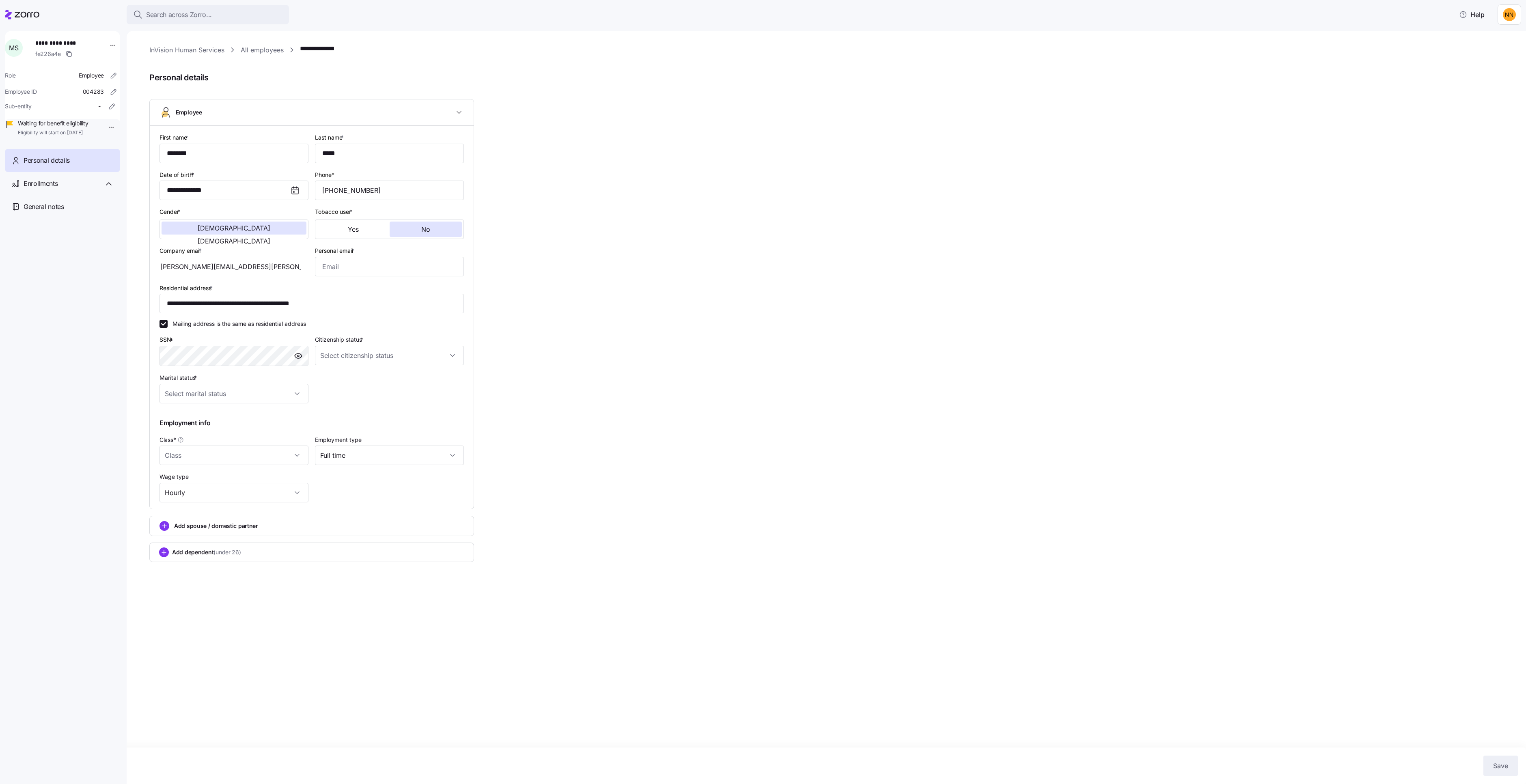
type input "PA1"
click at [114, 188] on div "Enrollments" at bounding box center [69, 183] width 90 height 10
click at [85, 220] on div "Special enrollment 2025 [DATE] - [DATE]" at bounding box center [54, 210] width 62 height 18
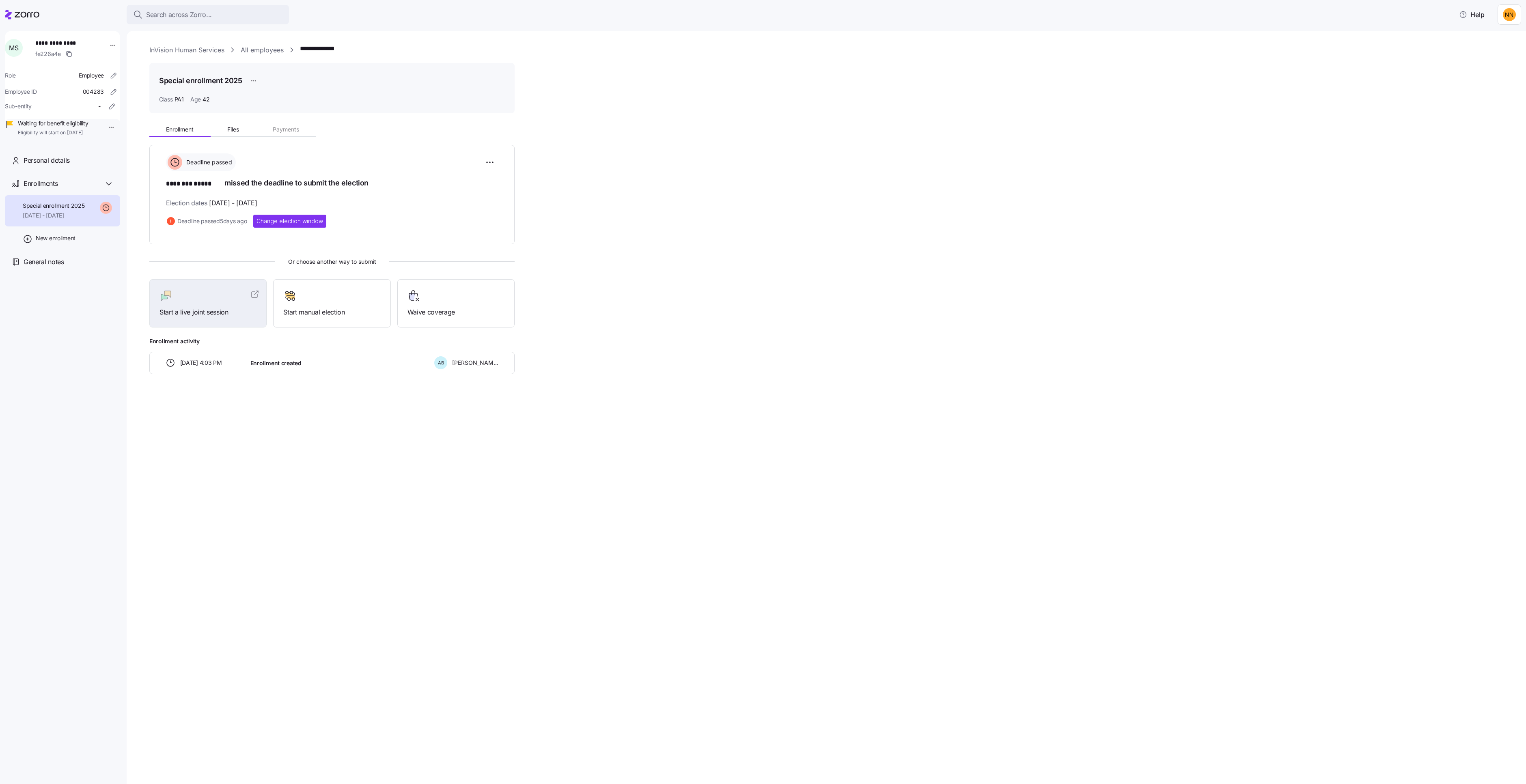
click at [222, 367] on span "[DATE] 4:03 PM" at bounding box center [201, 363] width 42 height 8
drag, startPoint x: 351, startPoint y: 445, endPoint x: 559, endPoint y: 454, distance: 208.2
click at [515, 374] on div "[DATE] 4:03 PM Enrollment created A B [PERSON_NAME]" at bounding box center [332, 363] width 365 height 23
